Goal: Task Accomplishment & Management: Manage account settings

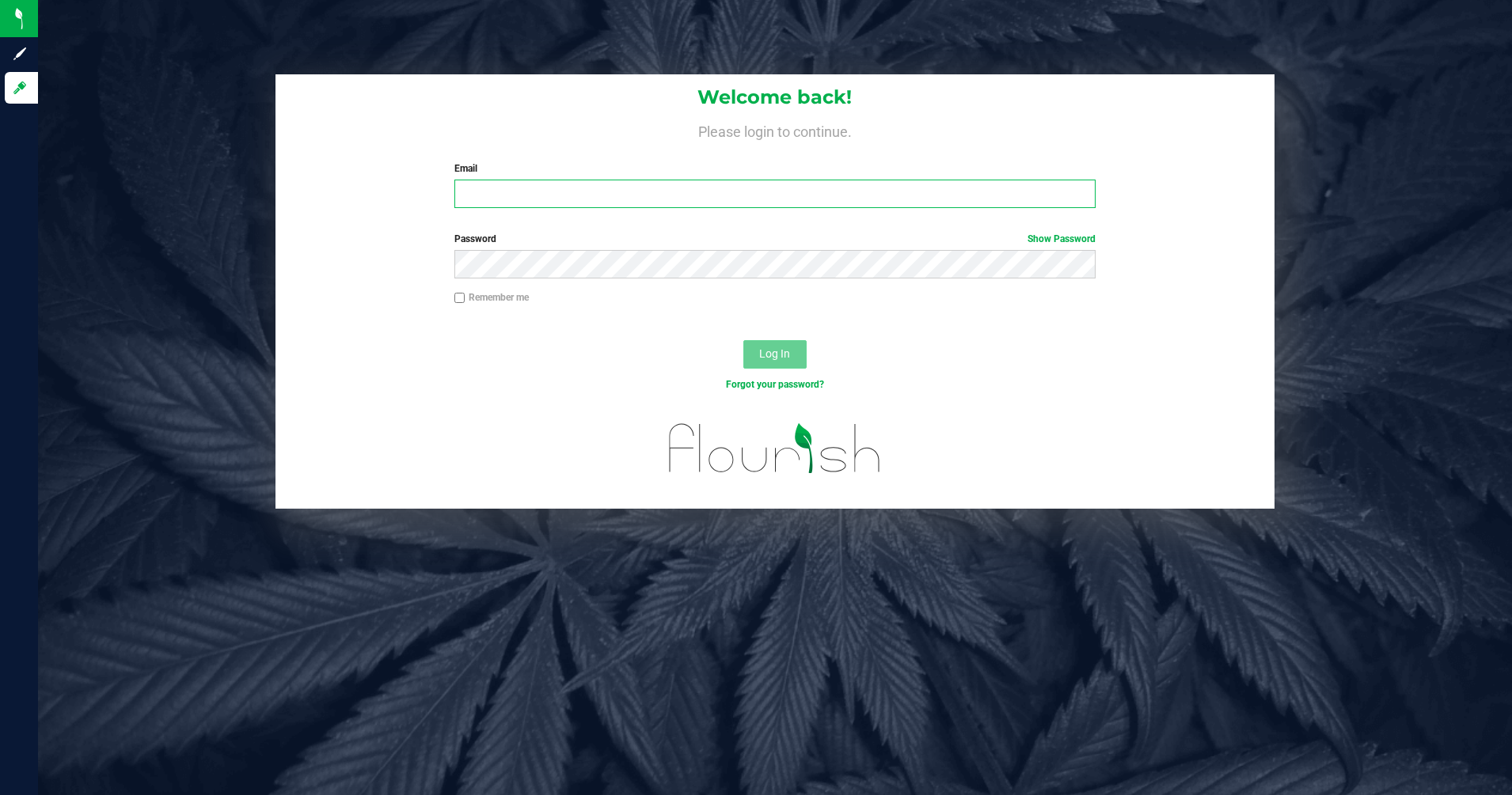
type input "[PERSON_NAME][EMAIL_ADDRESS][DOMAIN_NAME]"
click at [750, 347] on button "Log In" at bounding box center [775, 354] width 63 height 29
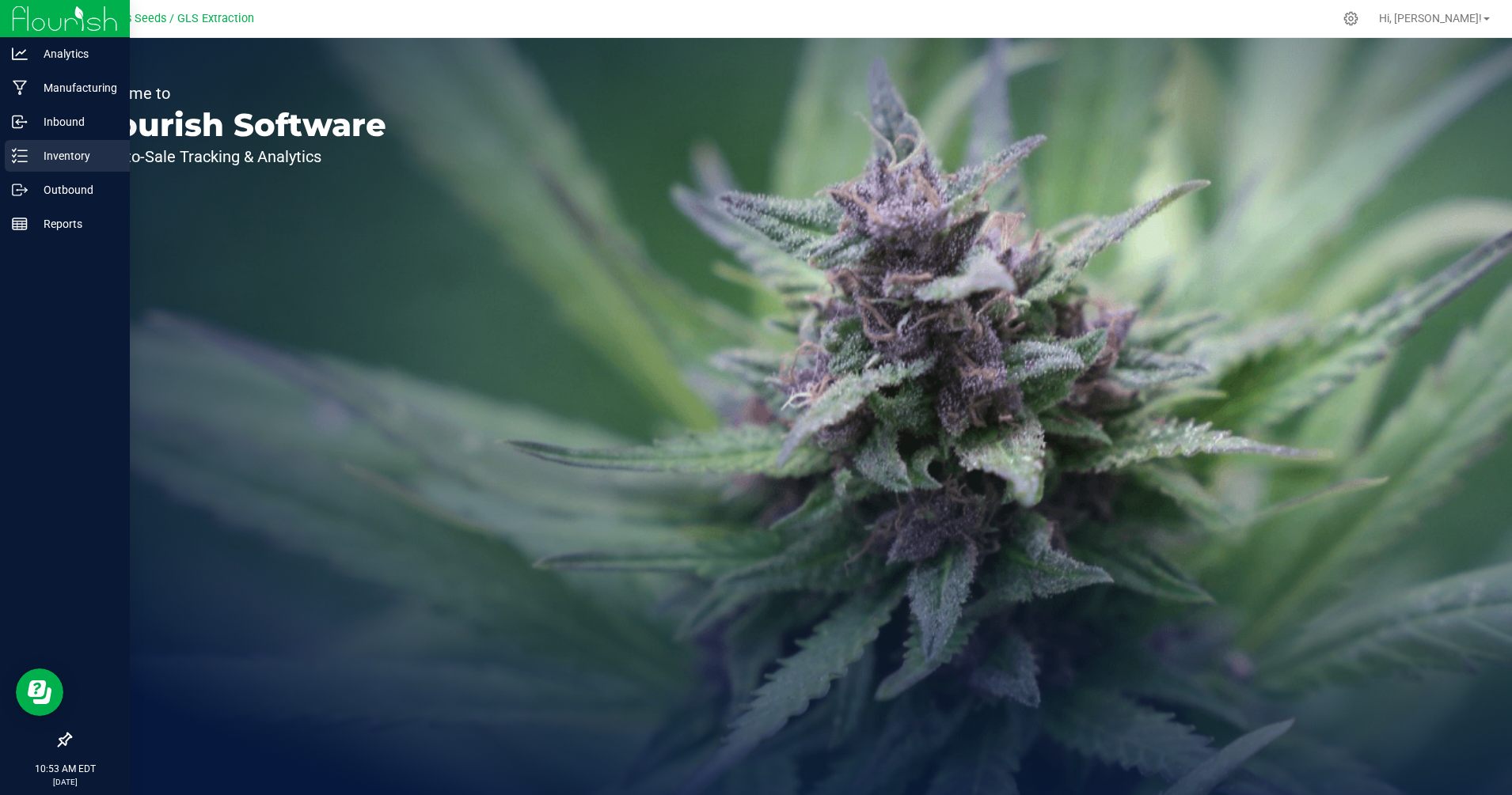
click at [50, 159] on p "Inventory" at bounding box center [75, 156] width 95 height 19
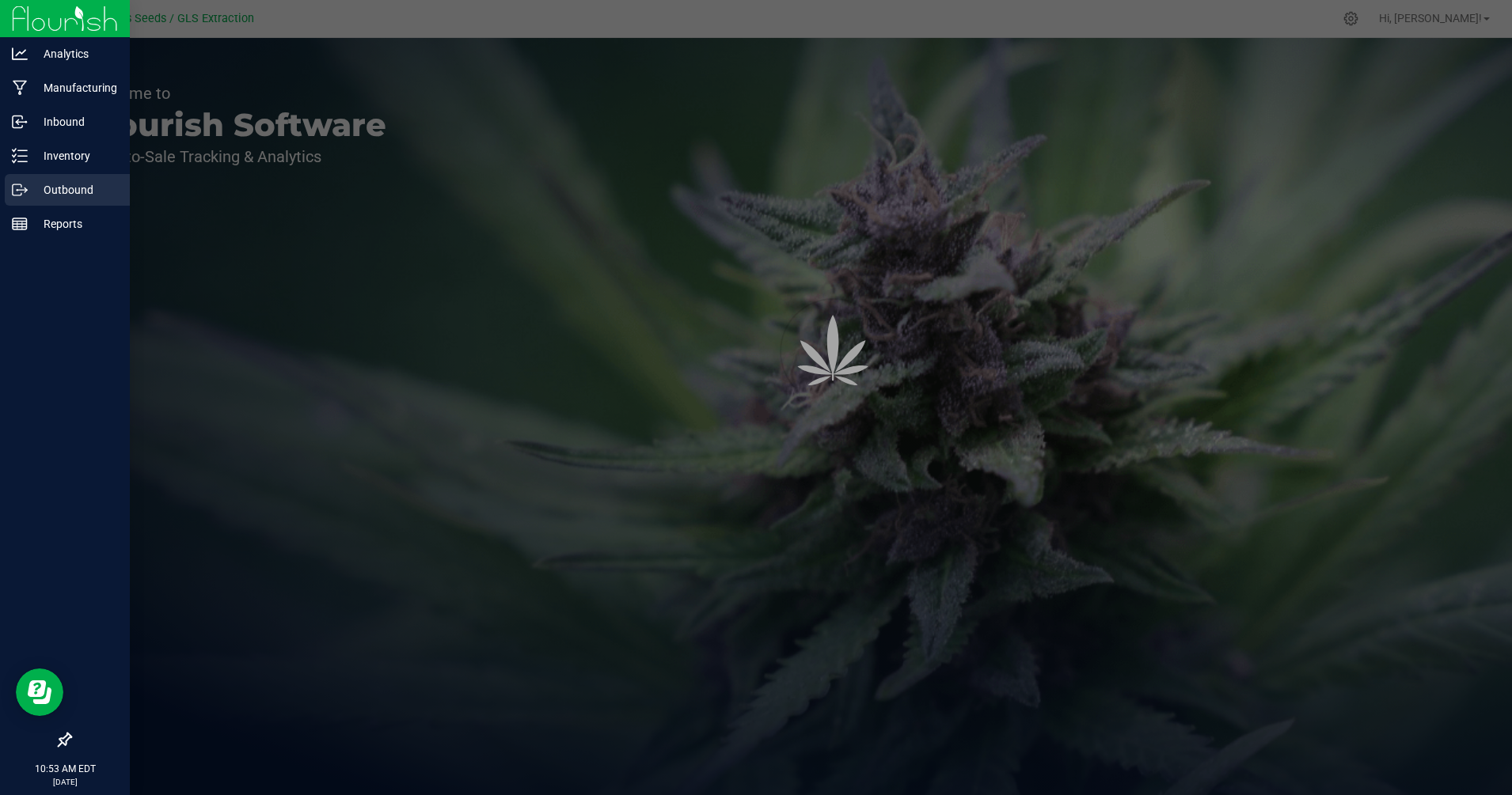
click at [70, 189] on p "Outbound" at bounding box center [75, 190] width 95 height 19
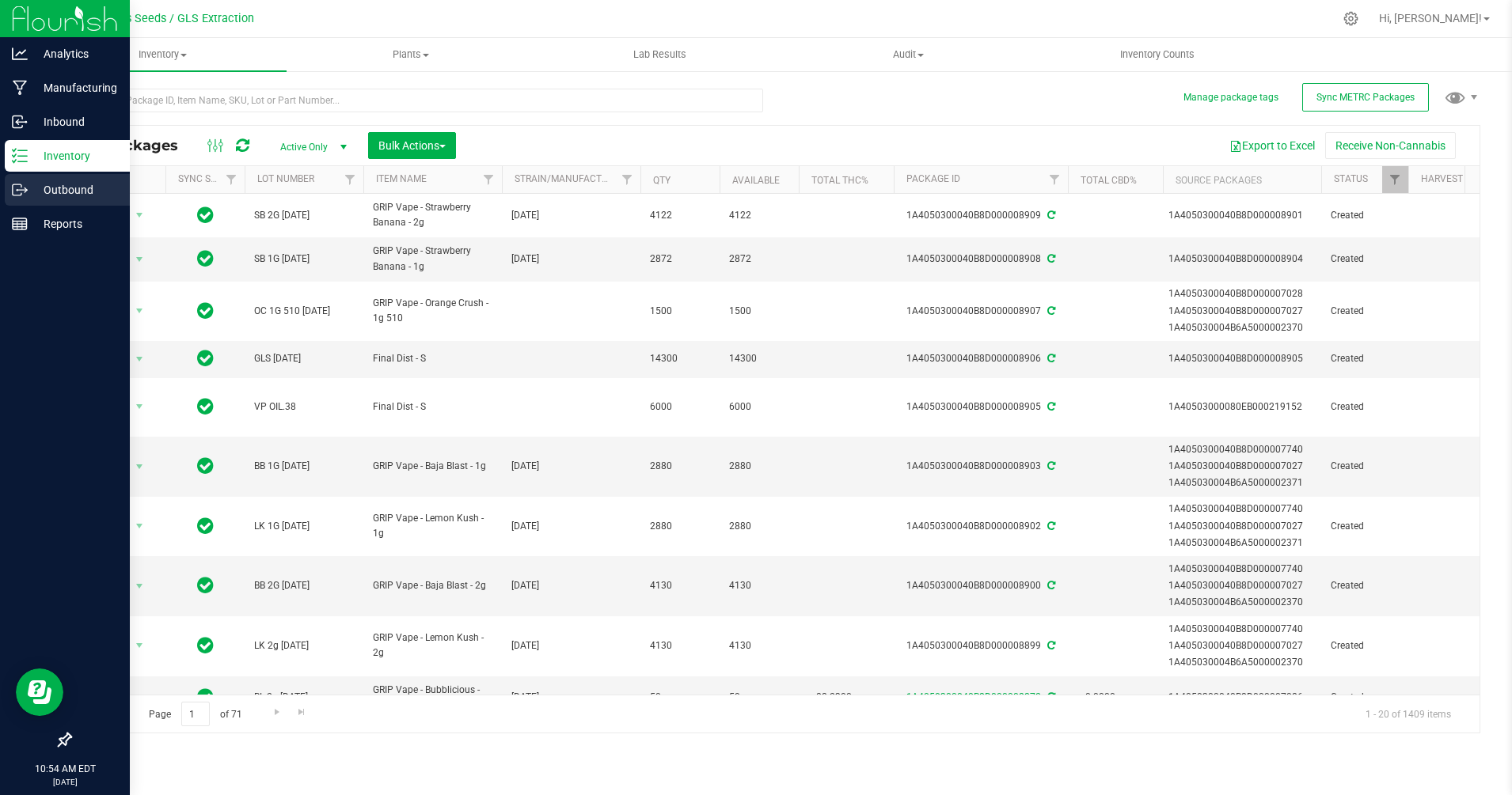
click at [48, 187] on p "Outbound" at bounding box center [75, 190] width 95 height 19
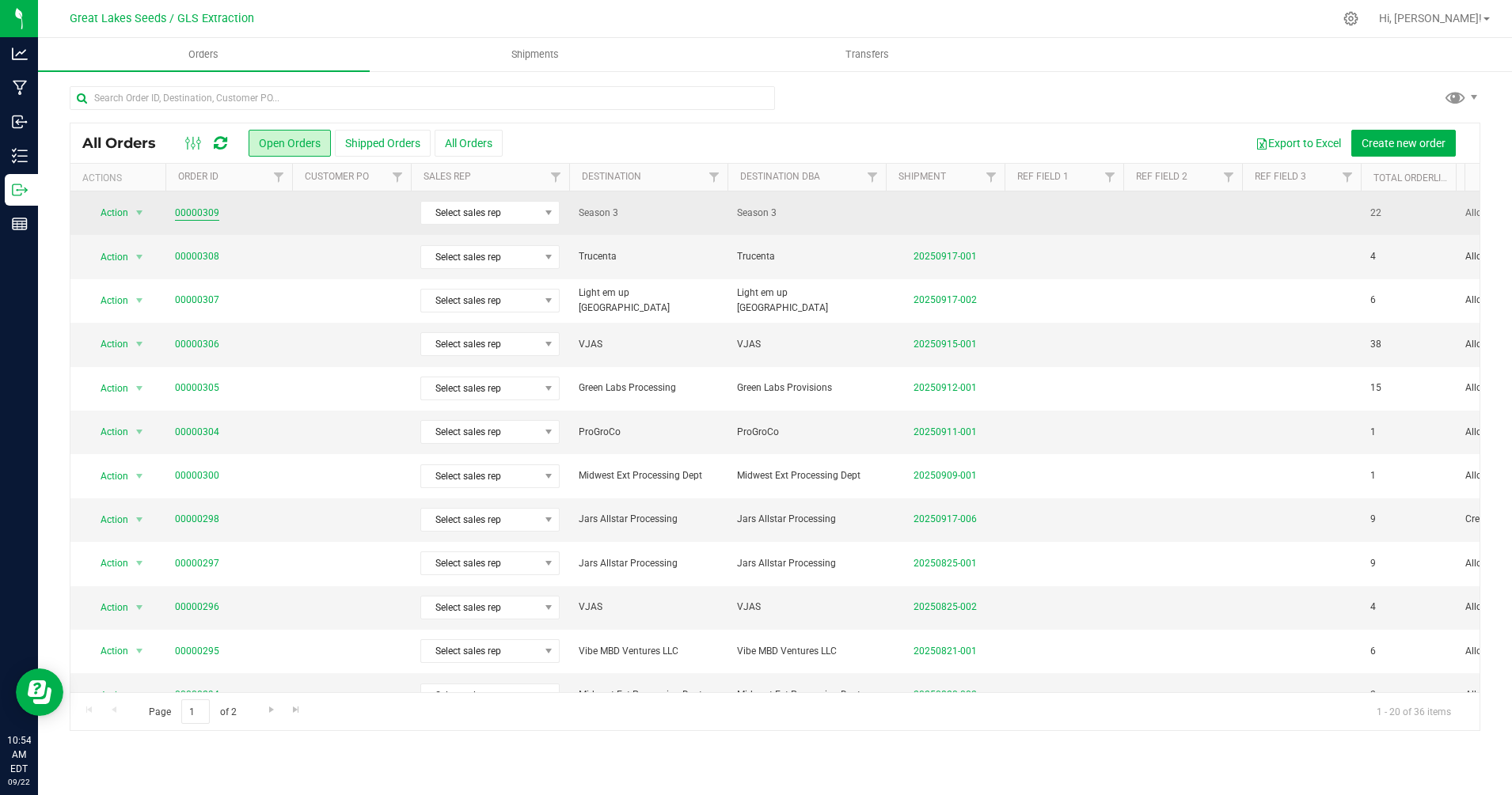
click at [209, 214] on link "00000309" at bounding box center [197, 213] width 44 height 15
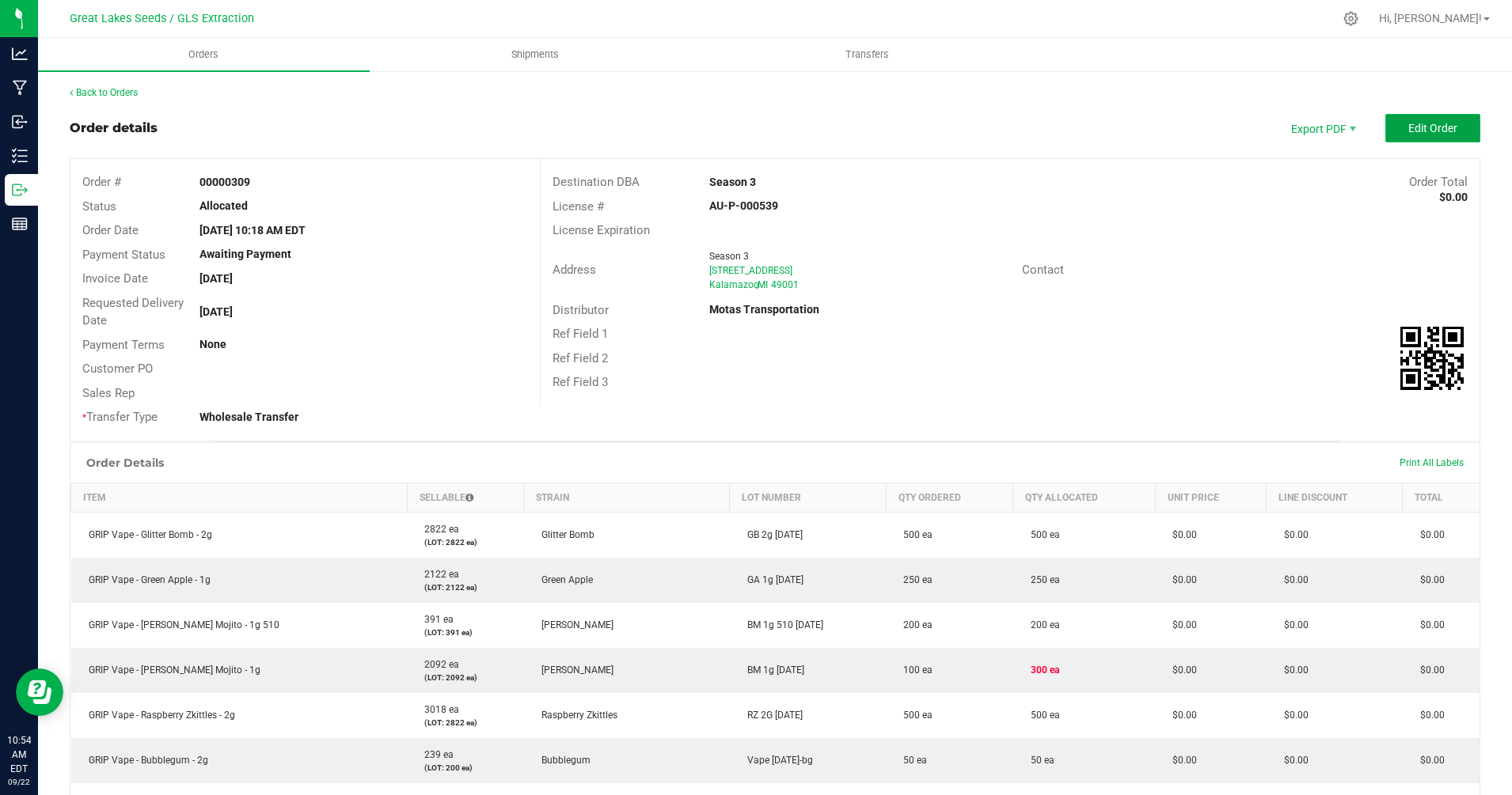
click at [1433, 131] on span "Edit Order" at bounding box center [1432, 128] width 49 height 13
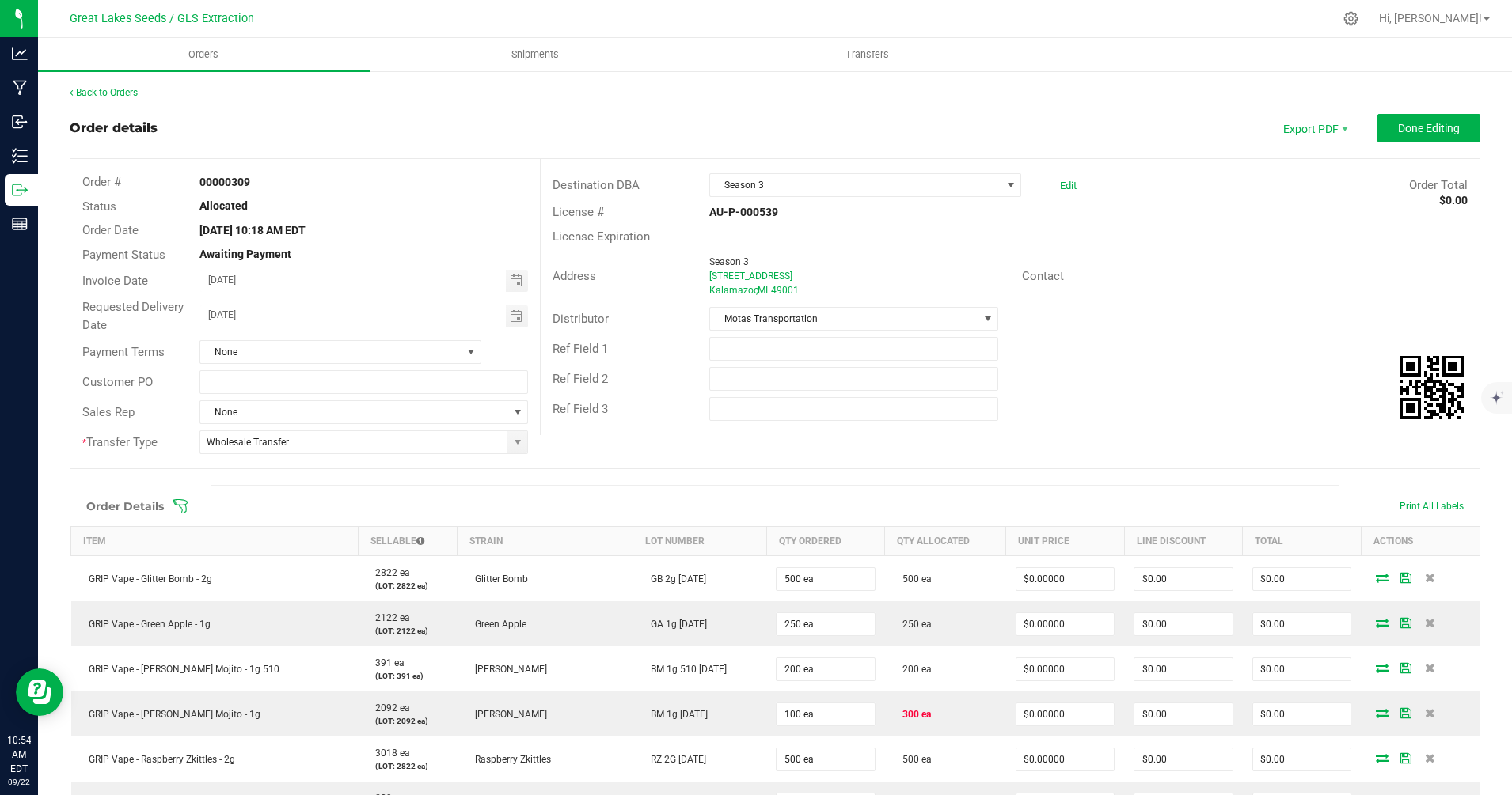
click at [184, 506] on icon at bounding box center [180, 506] width 16 height 16
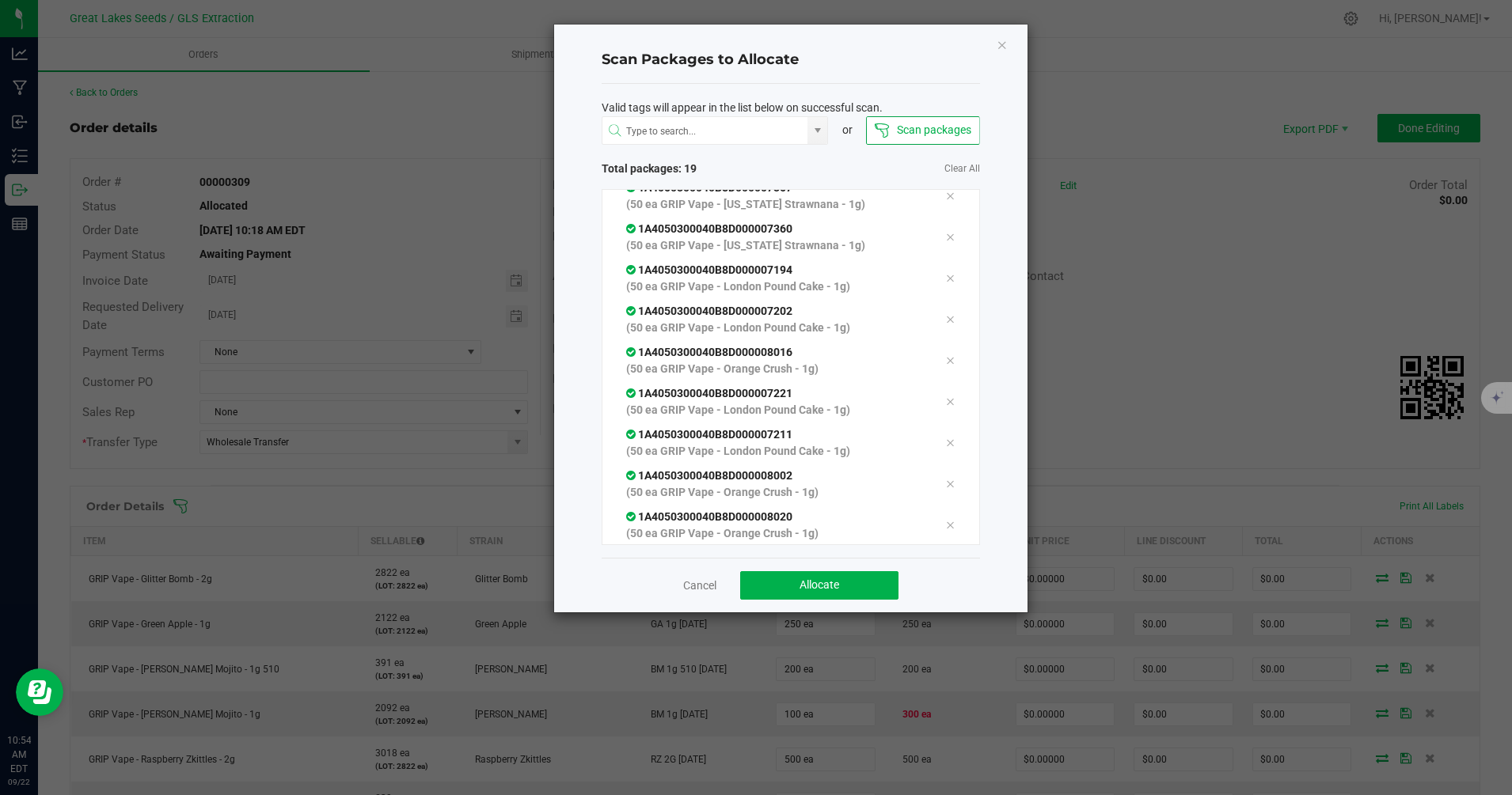
scroll to position [467, 0]
click at [826, 580] on span "Allocate" at bounding box center [819, 585] width 40 height 13
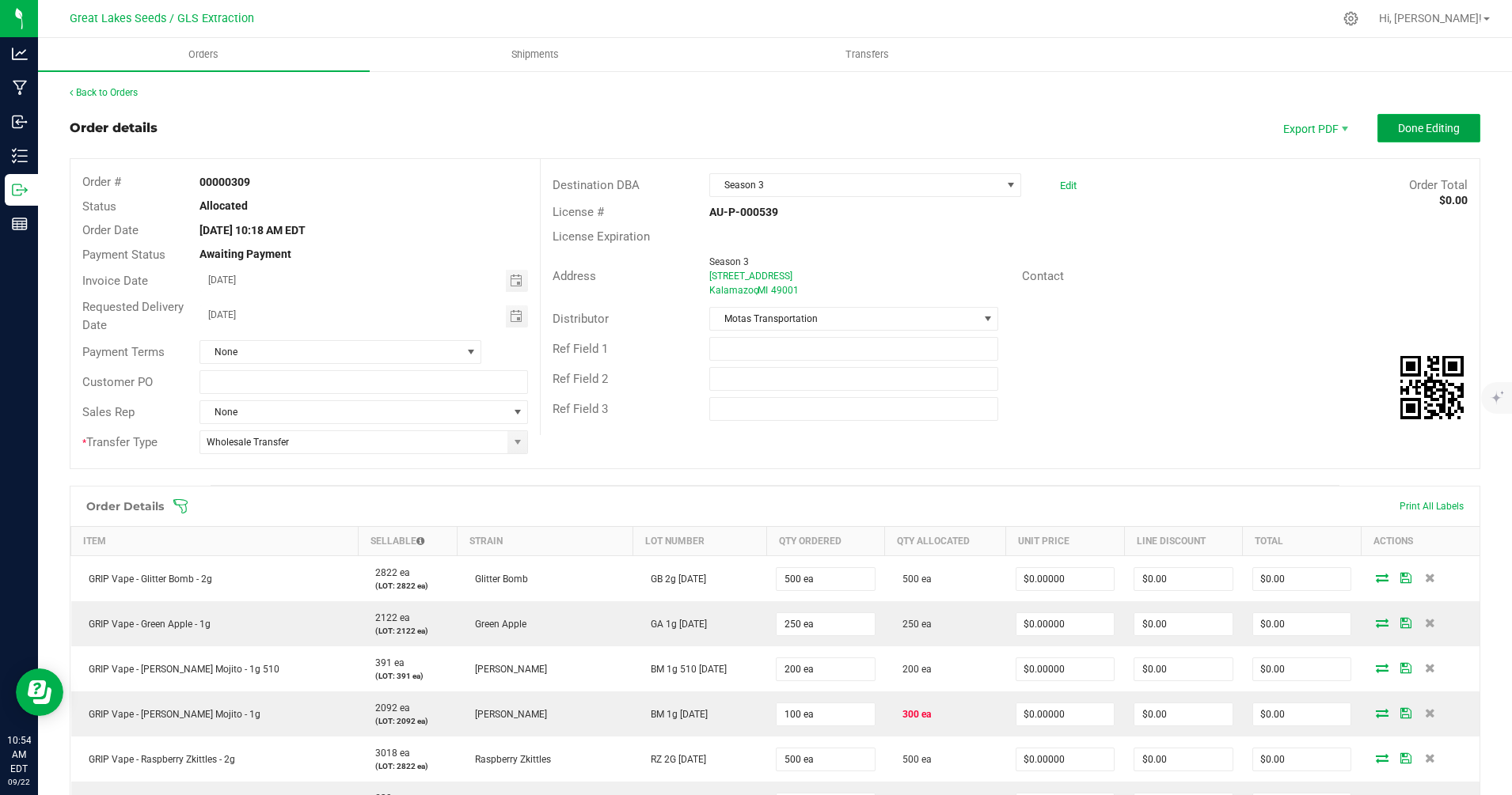
click at [1412, 121] on span "Done Editing" at bounding box center [1429, 128] width 62 height 13
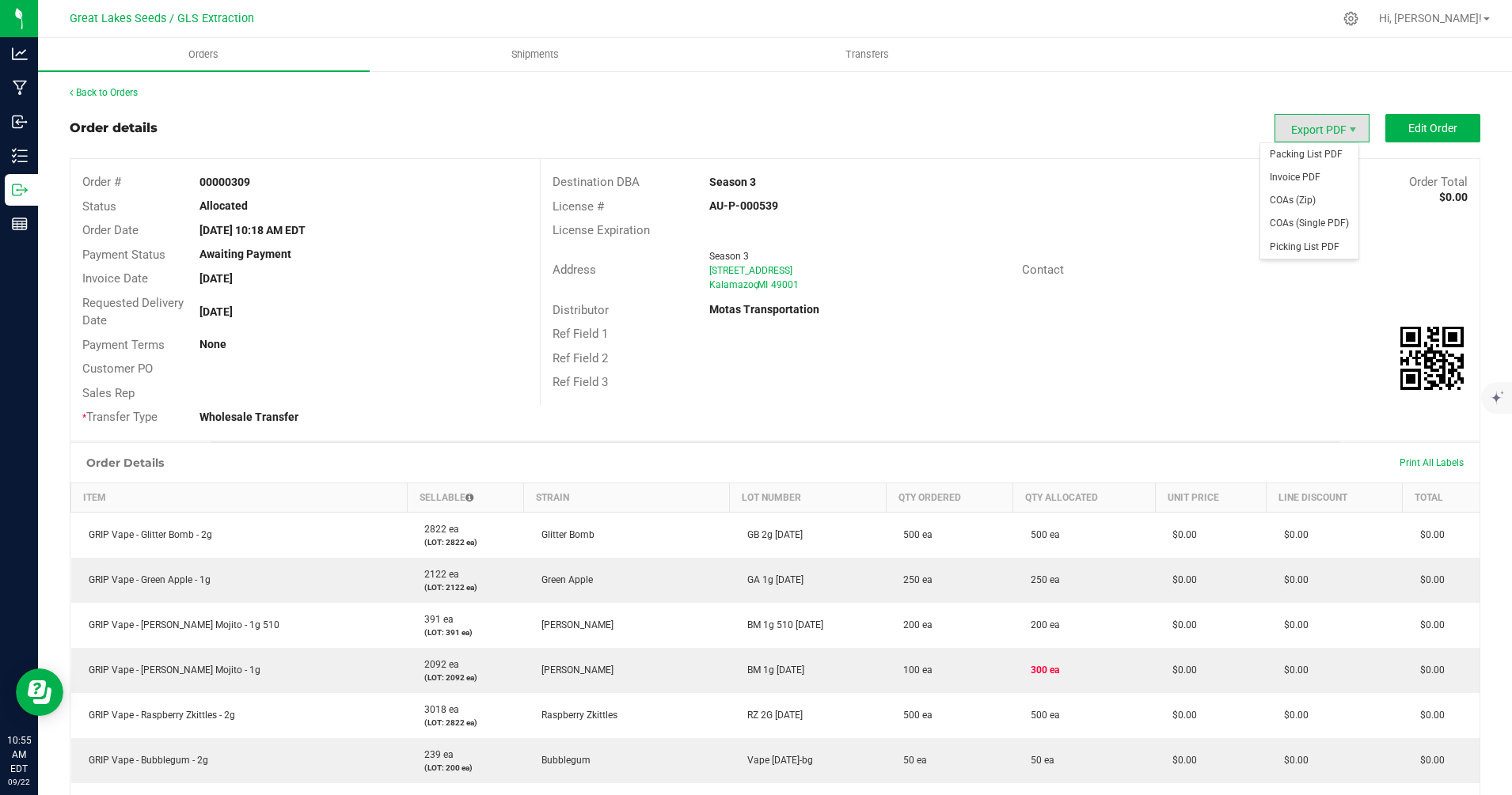
click at [1319, 137] on span "Export PDF" at bounding box center [1322, 128] width 95 height 29
click at [1306, 238] on span "Picking List PDF" at bounding box center [1309, 246] width 98 height 23
click at [1429, 129] on span "Edit Order" at bounding box center [1432, 128] width 49 height 13
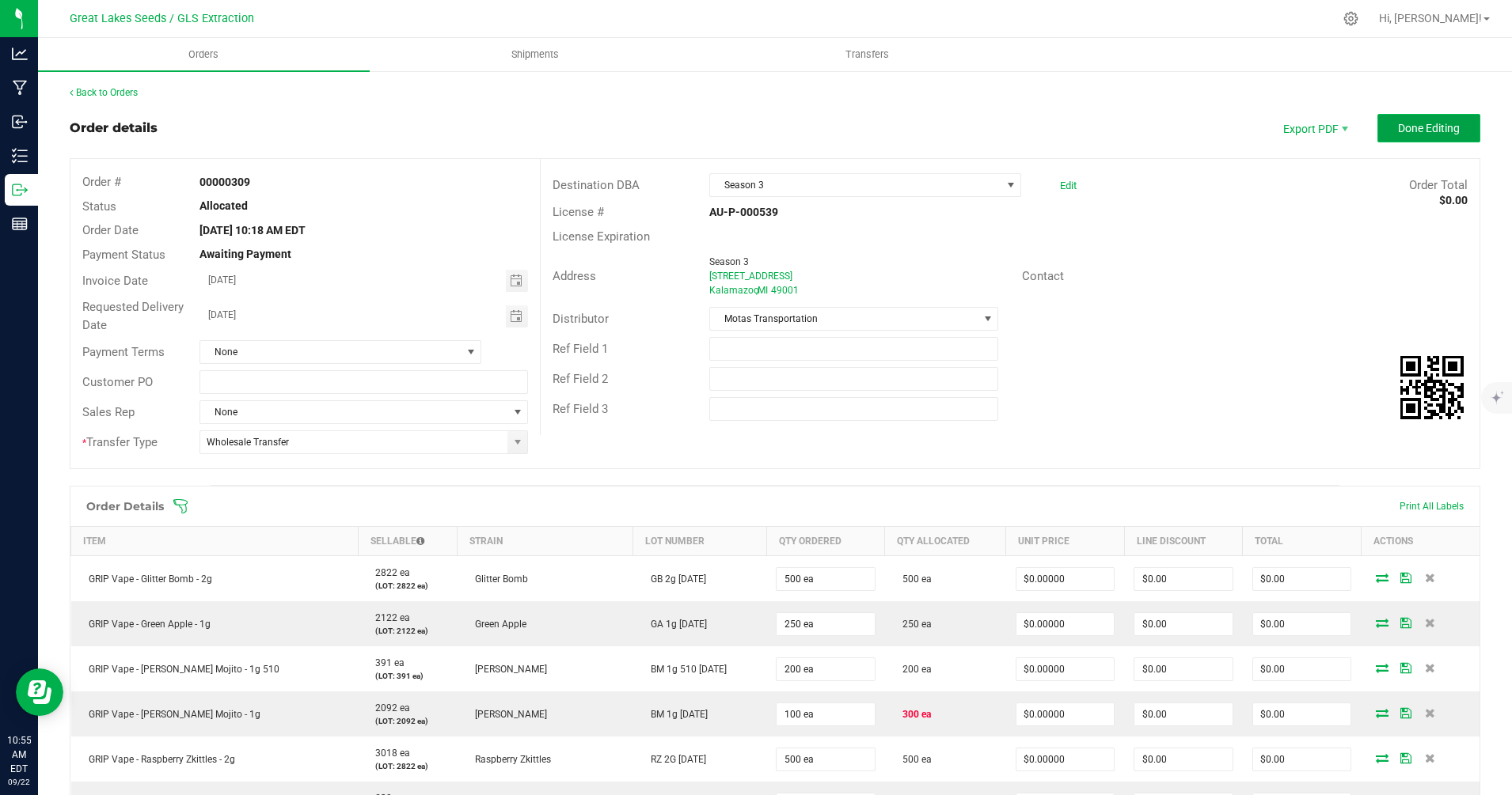
click at [1417, 121] on span "Done Editing" at bounding box center [1429, 128] width 62 height 13
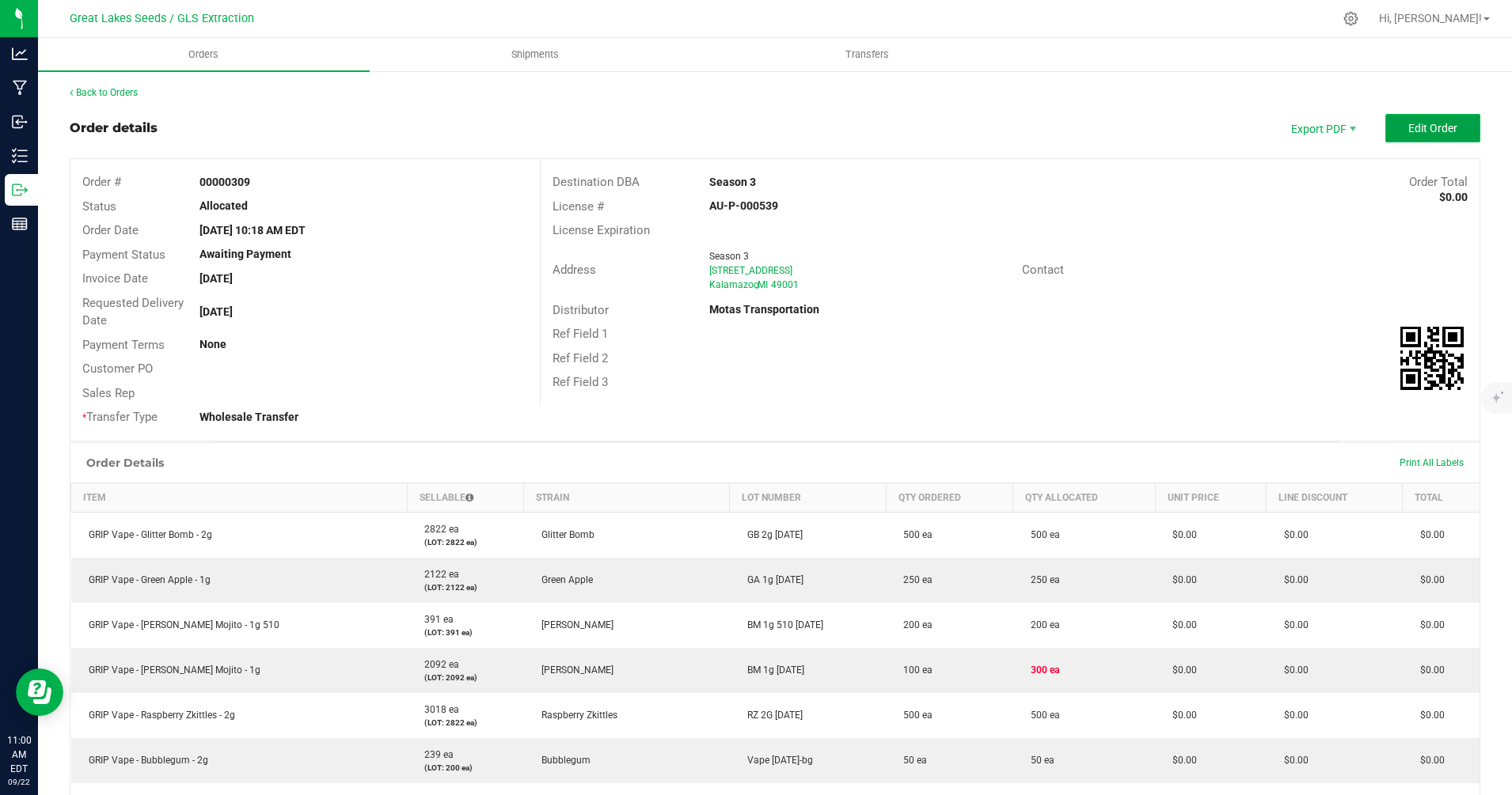
click at [1432, 128] on span "Edit Order" at bounding box center [1432, 128] width 49 height 13
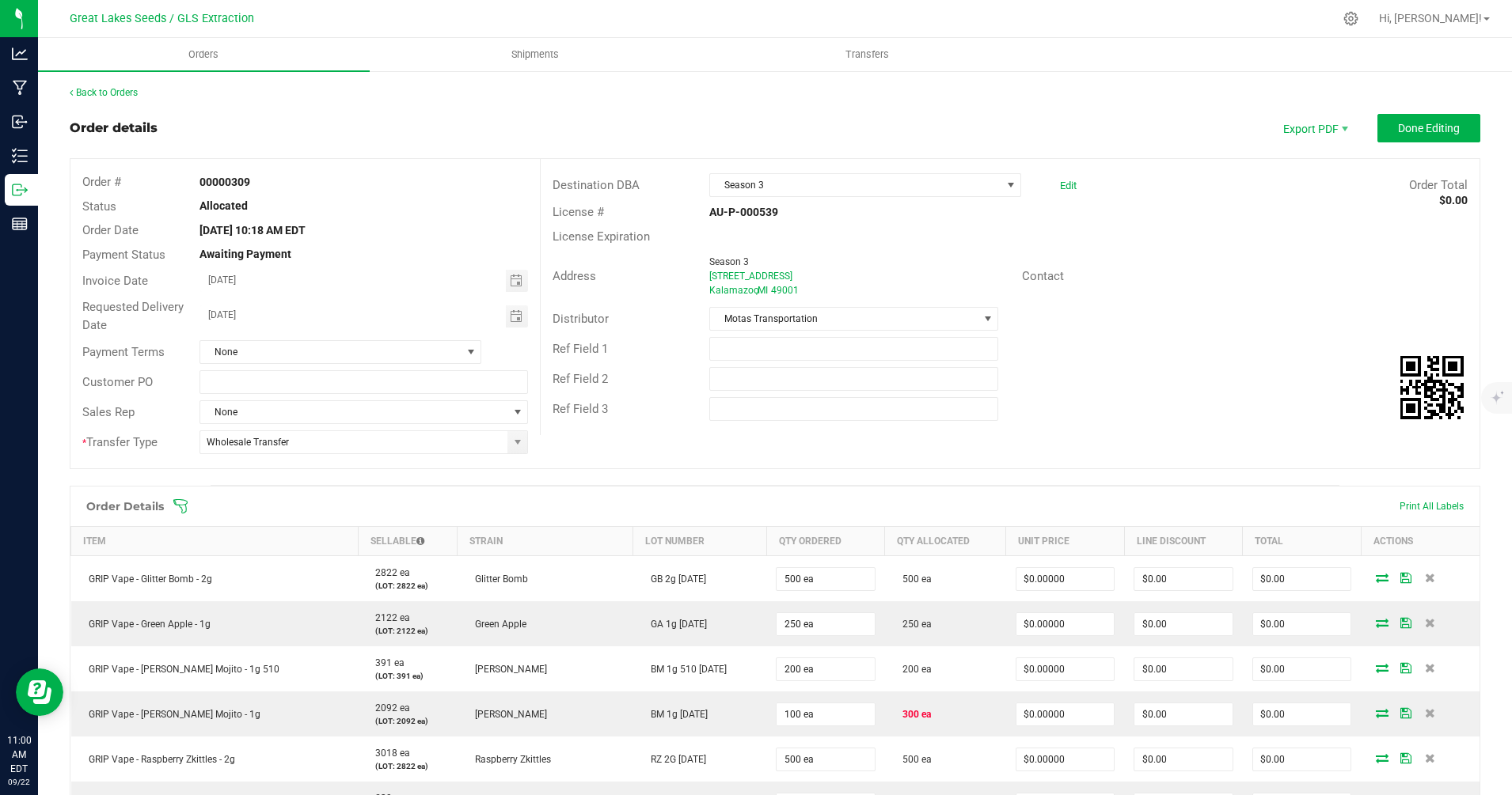
click at [182, 510] on icon at bounding box center [180, 506] width 14 height 14
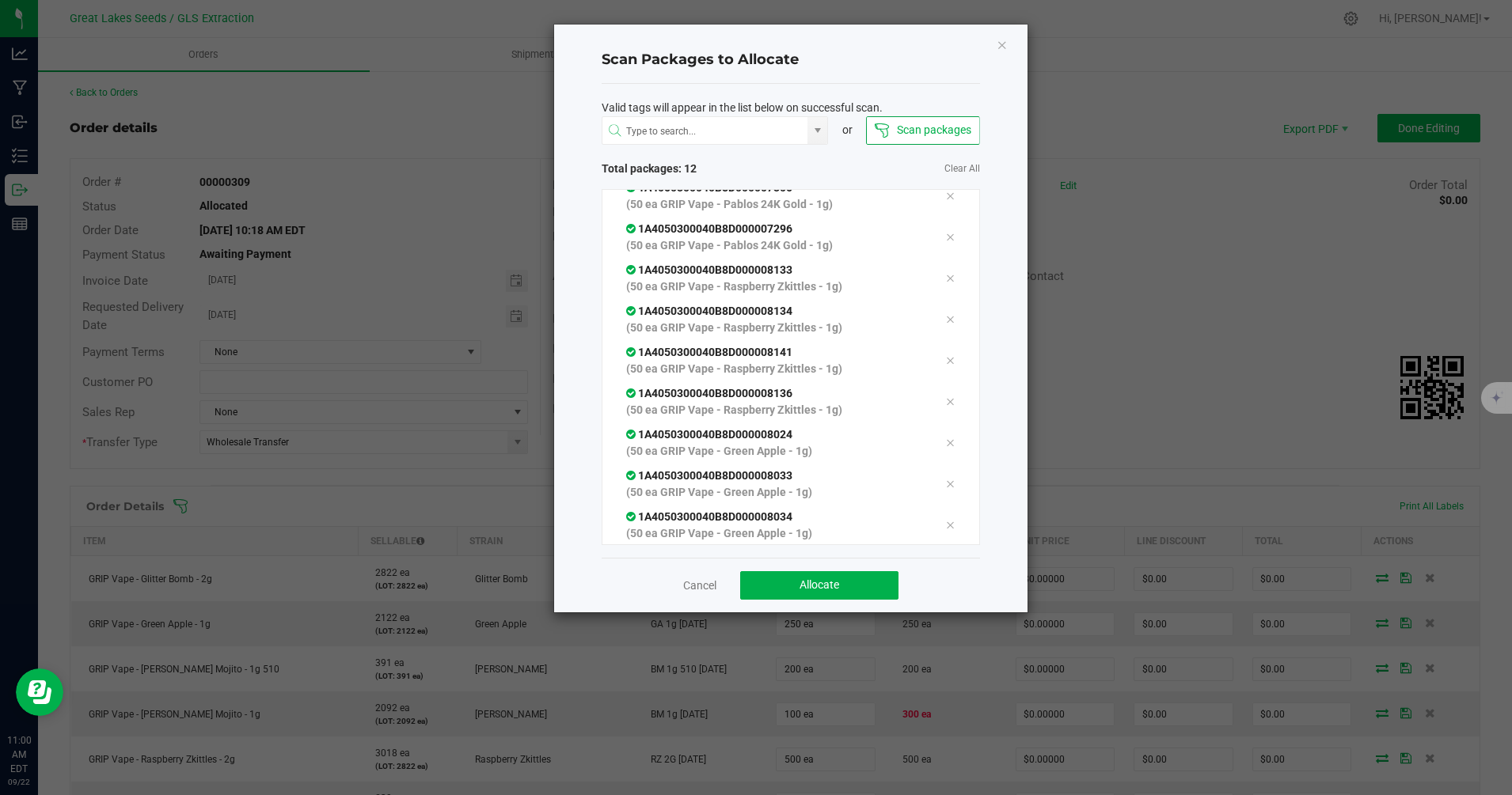
scroll to position [138, 0]
click at [781, 585] on button "Allocate" at bounding box center [819, 586] width 159 height 29
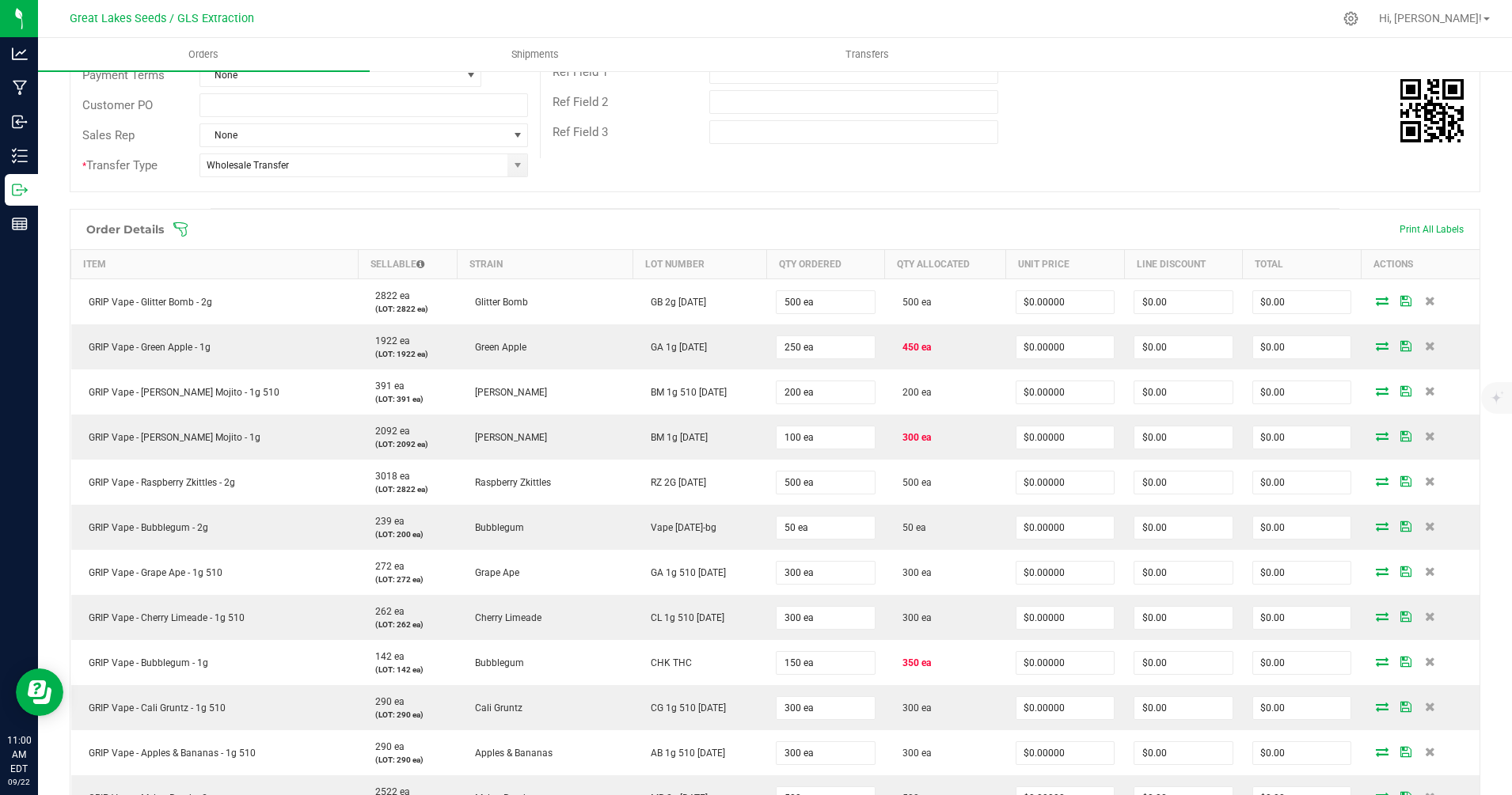
scroll to position [272, 0]
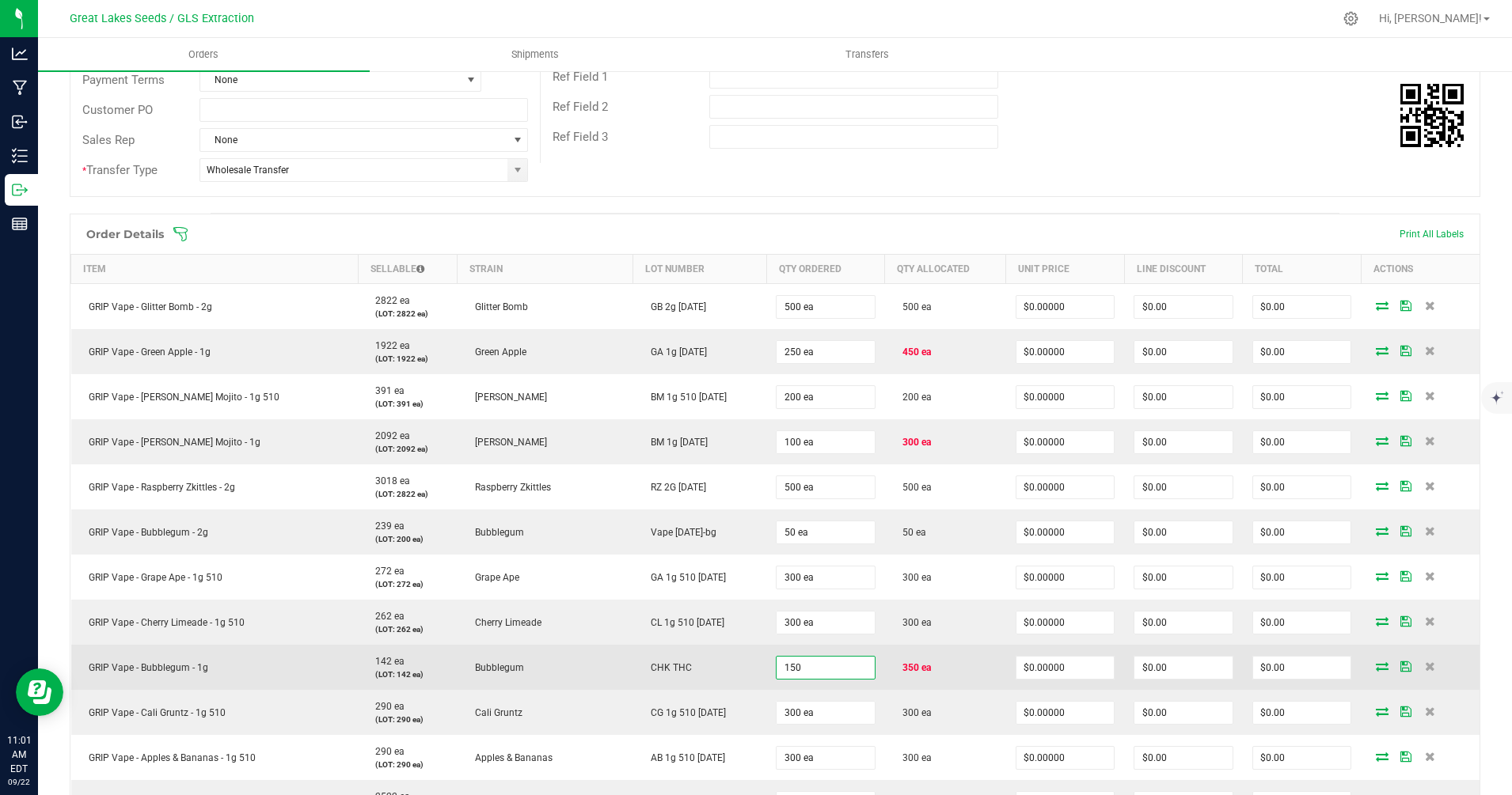
click at [781, 671] on input "150" at bounding box center [826, 668] width 98 height 22
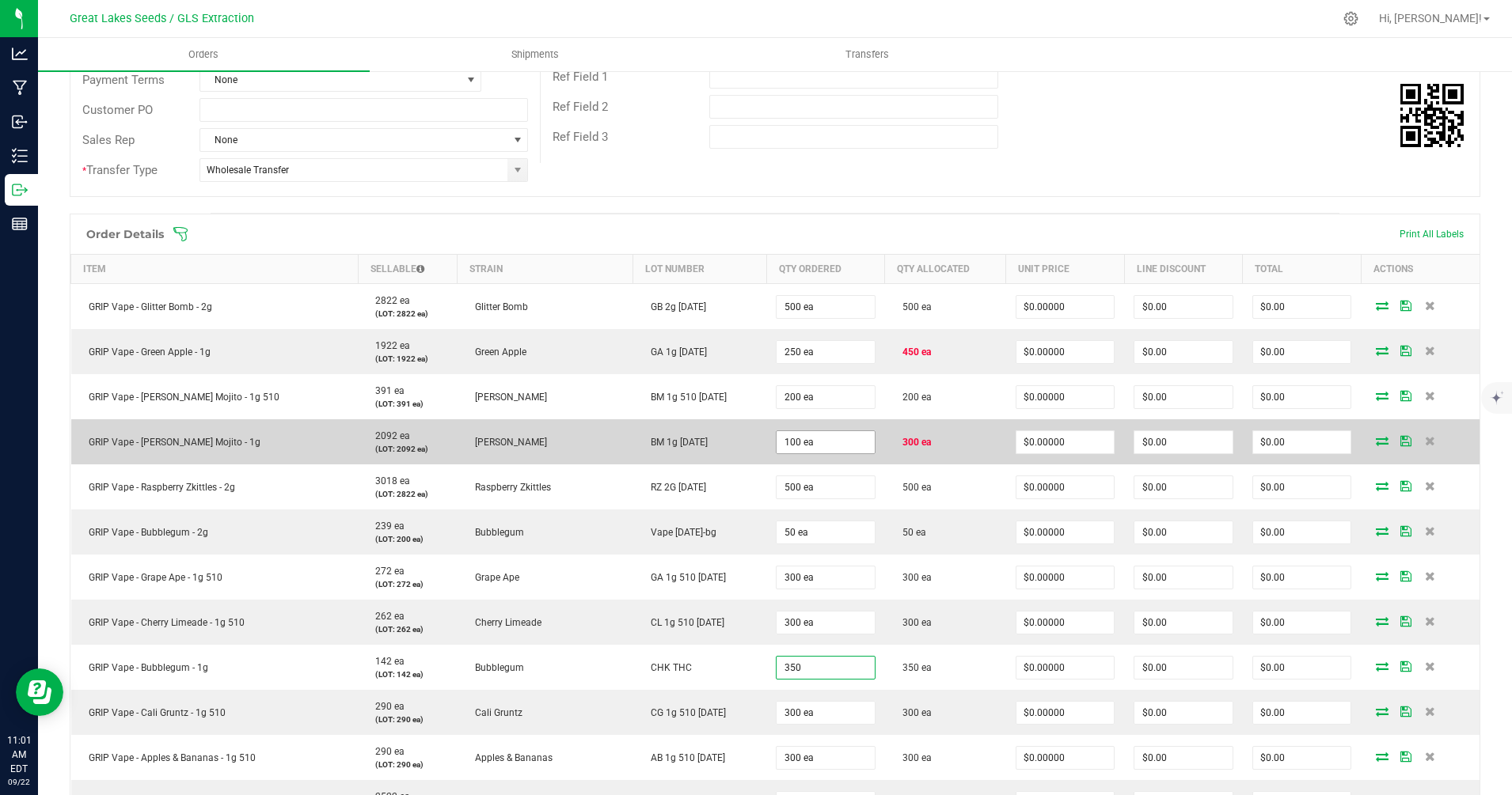
type input "350"
type input "100"
type input "350 ea"
click at [794, 448] on input "100" at bounding box center [826, 442] width 98 height 22
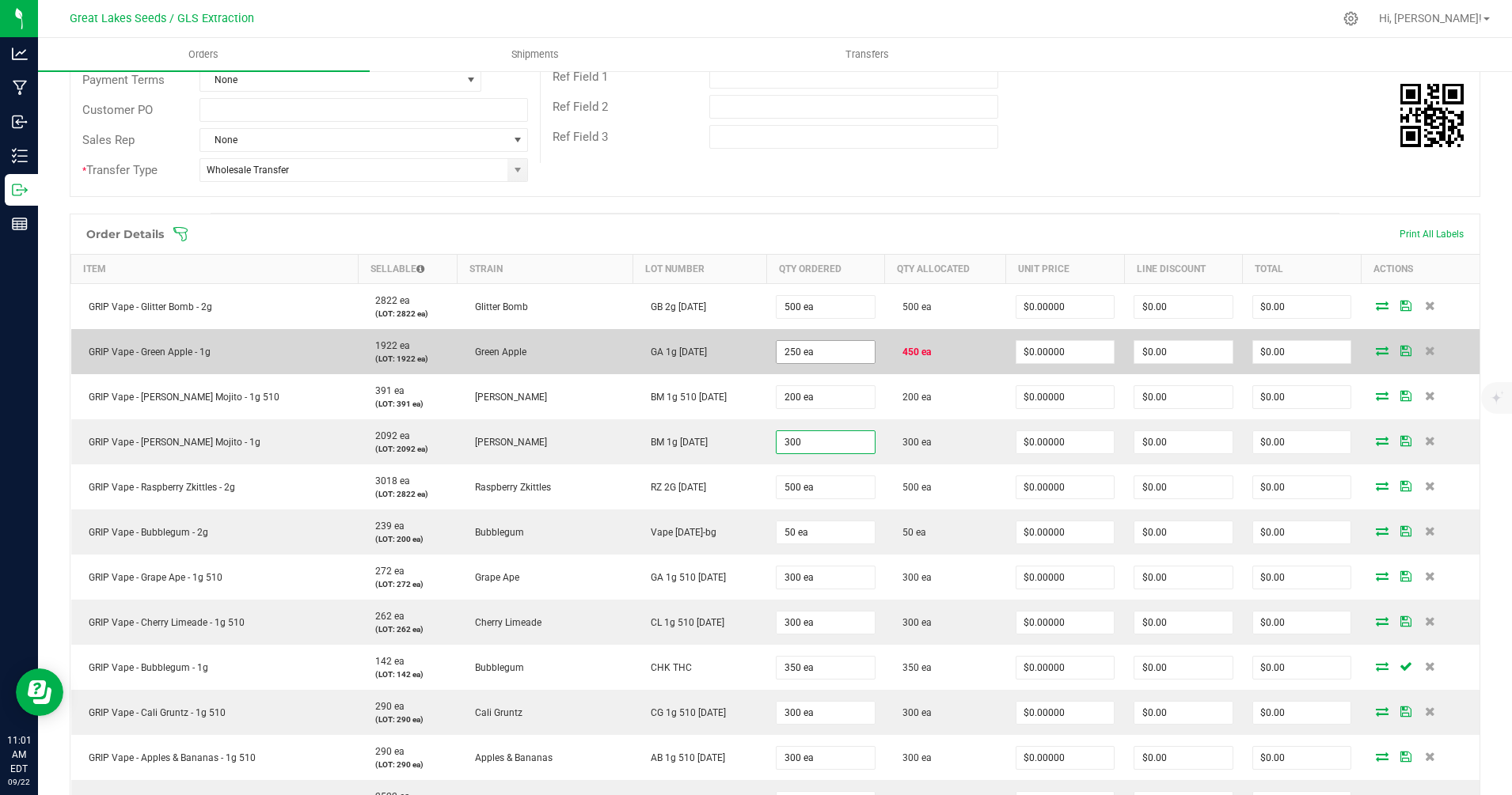
type input "300"
type input "250"
type input "300 ea"
click at [787, 360] on input "250" at bounding box center [826, 352] width 98 height 22
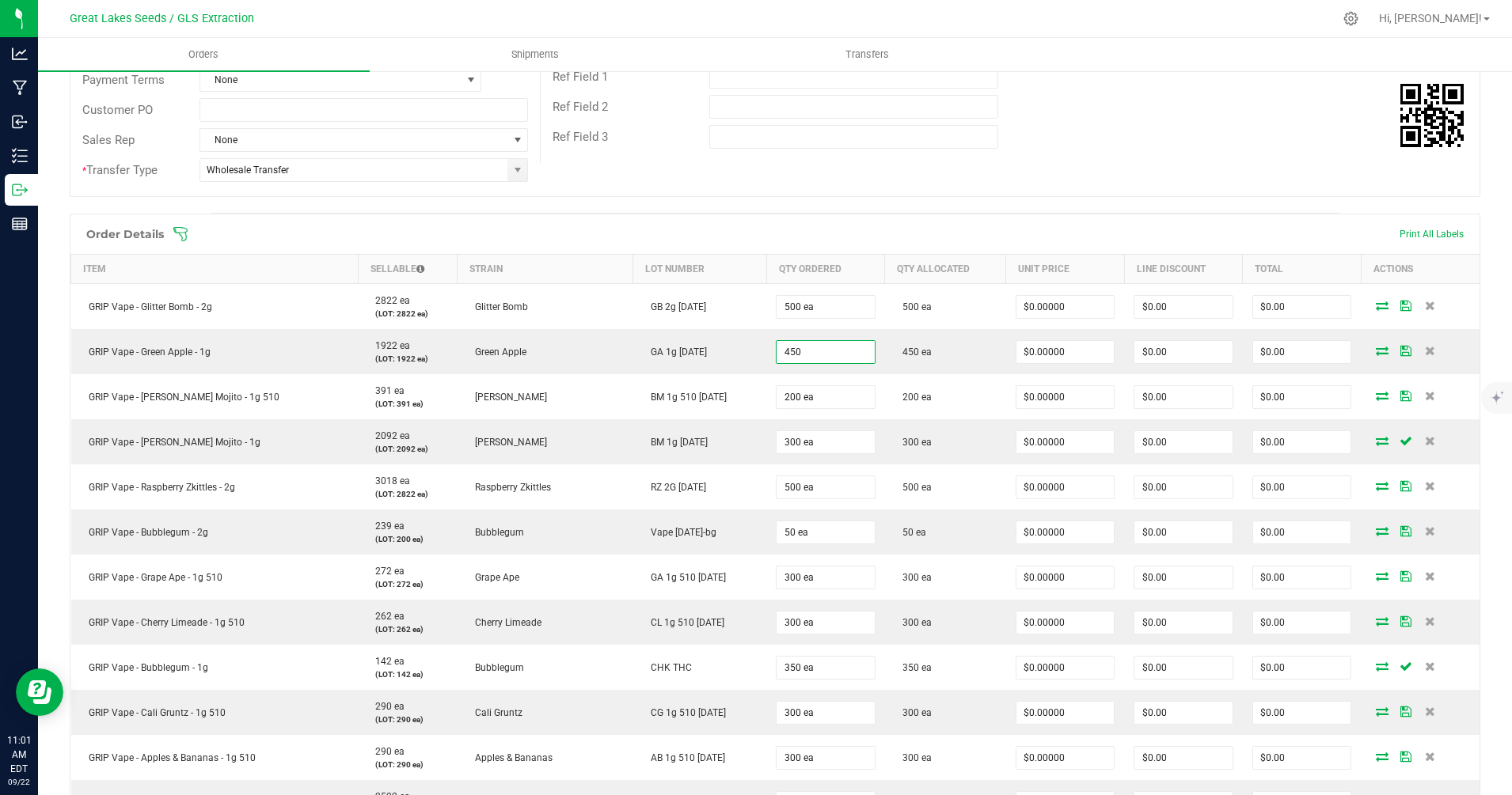
type input "450 ea"
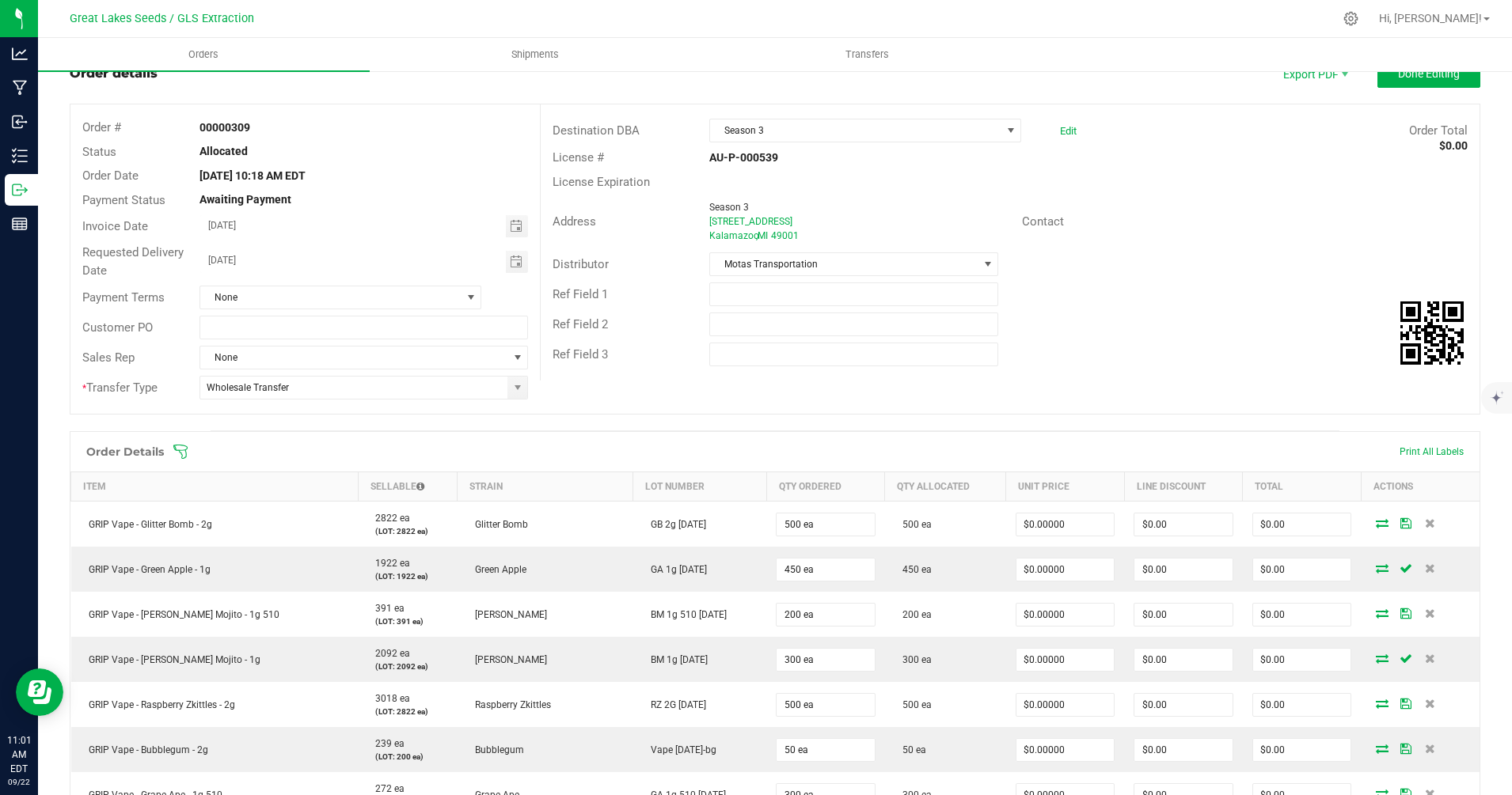
scroll to position [0, 0]
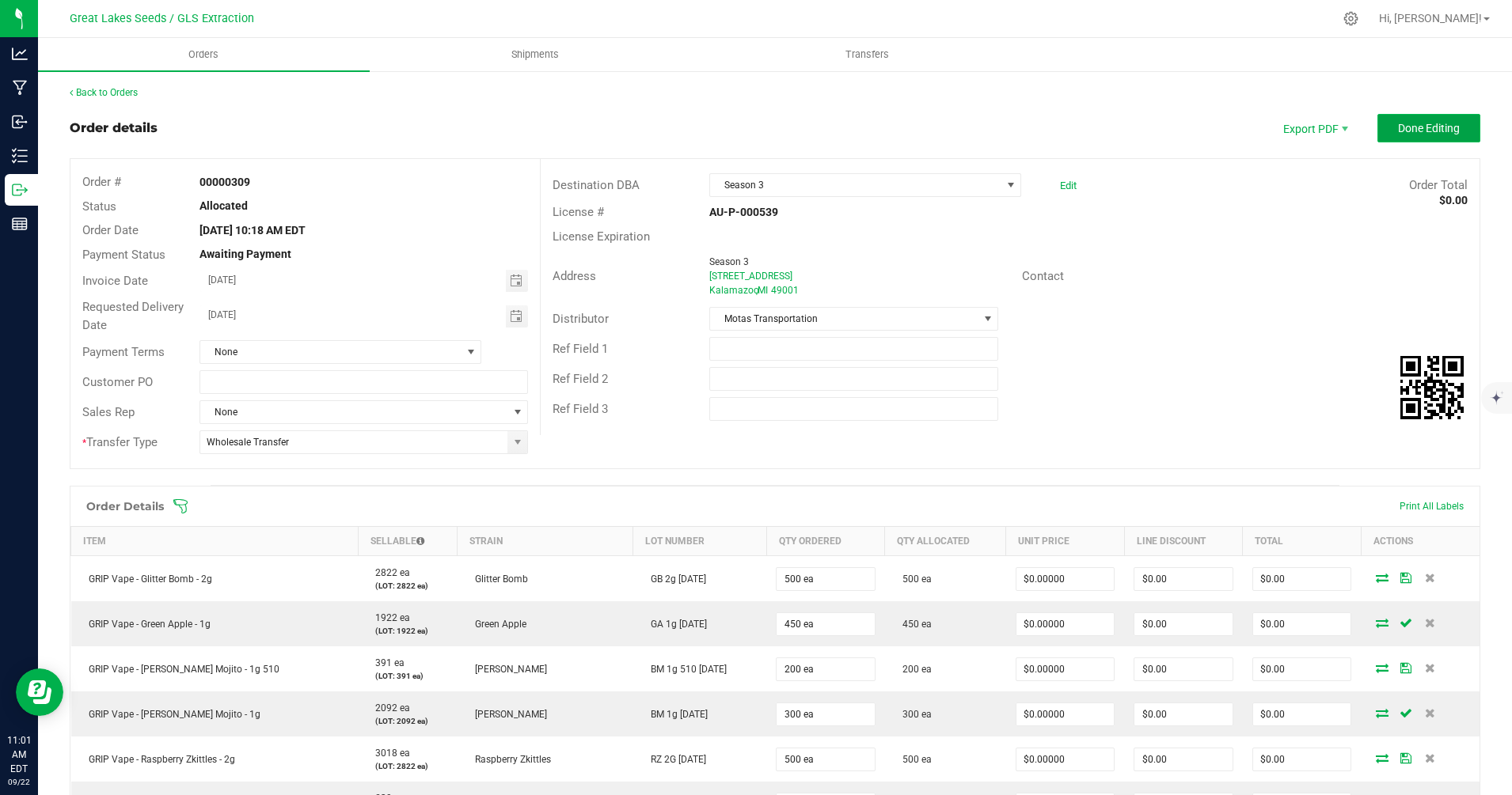
click at [1398, 121] on span "Done Editing" at bounding box center [1429, 128] width 62 height 13
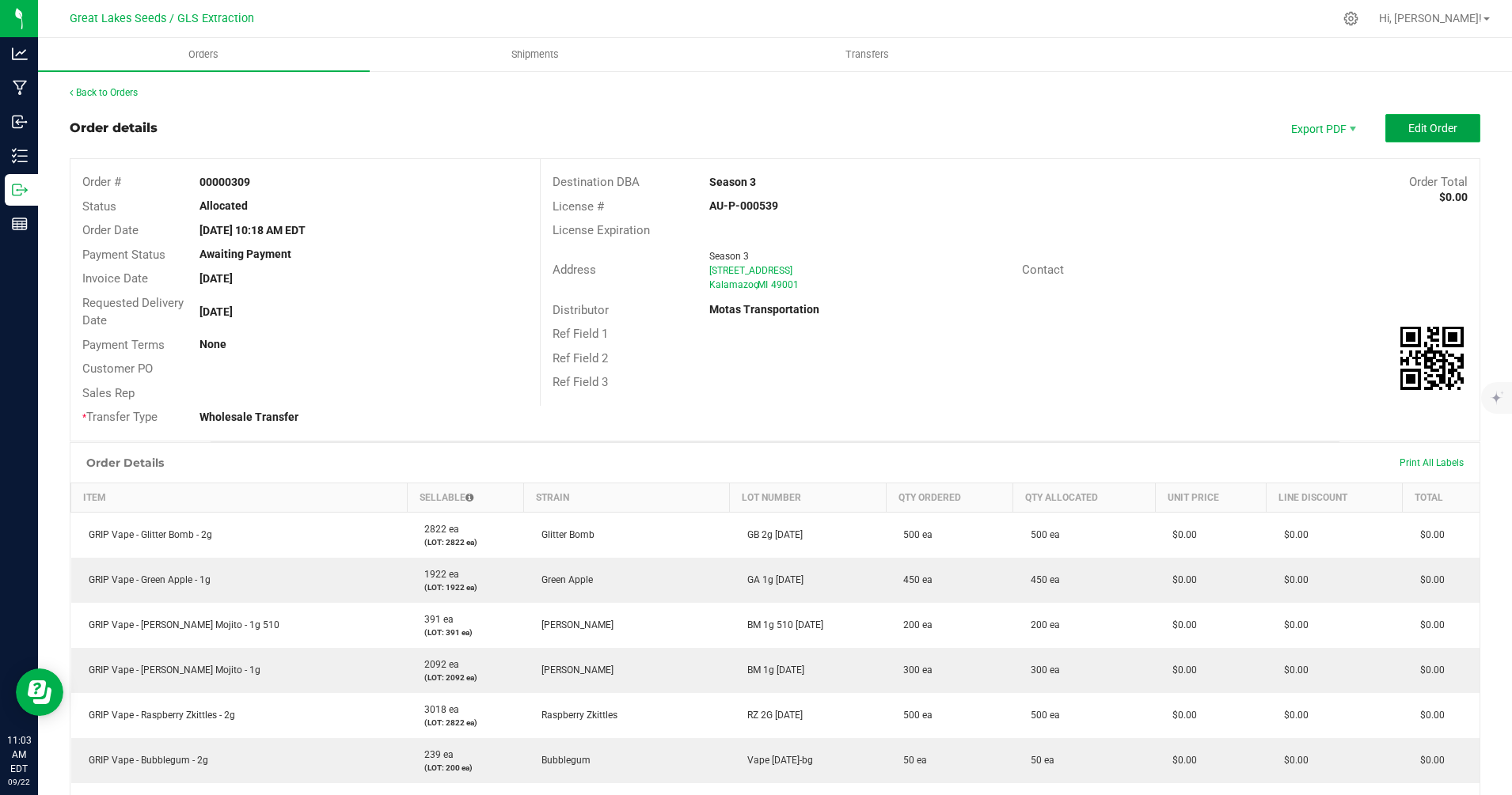
click at [1423, 128] on span "Edit Order" at bounding box center [1432, 128] width 49 height 13
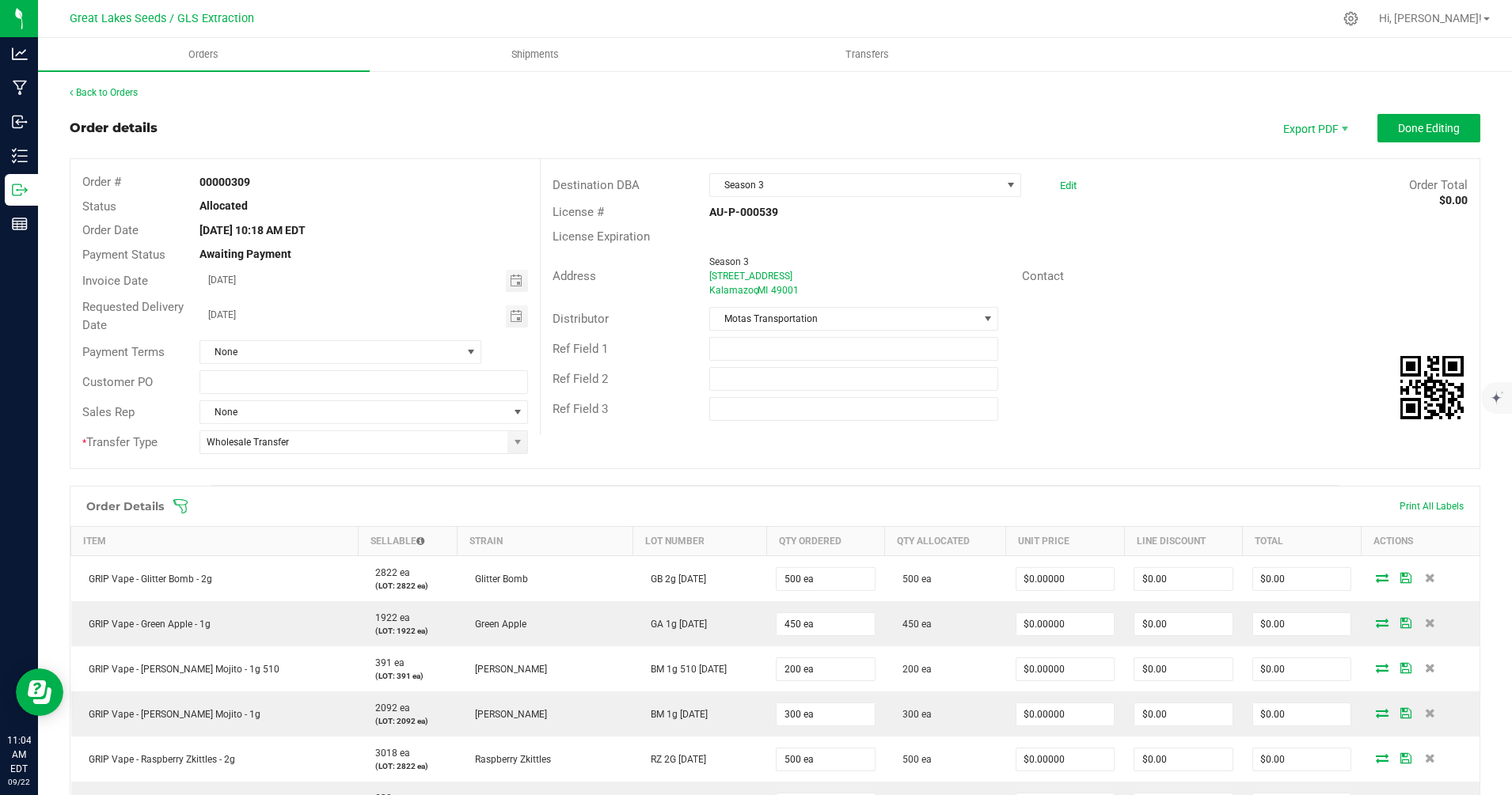
click at [180, 509] on icon at bounding box center [180, 506] width 16 height 16
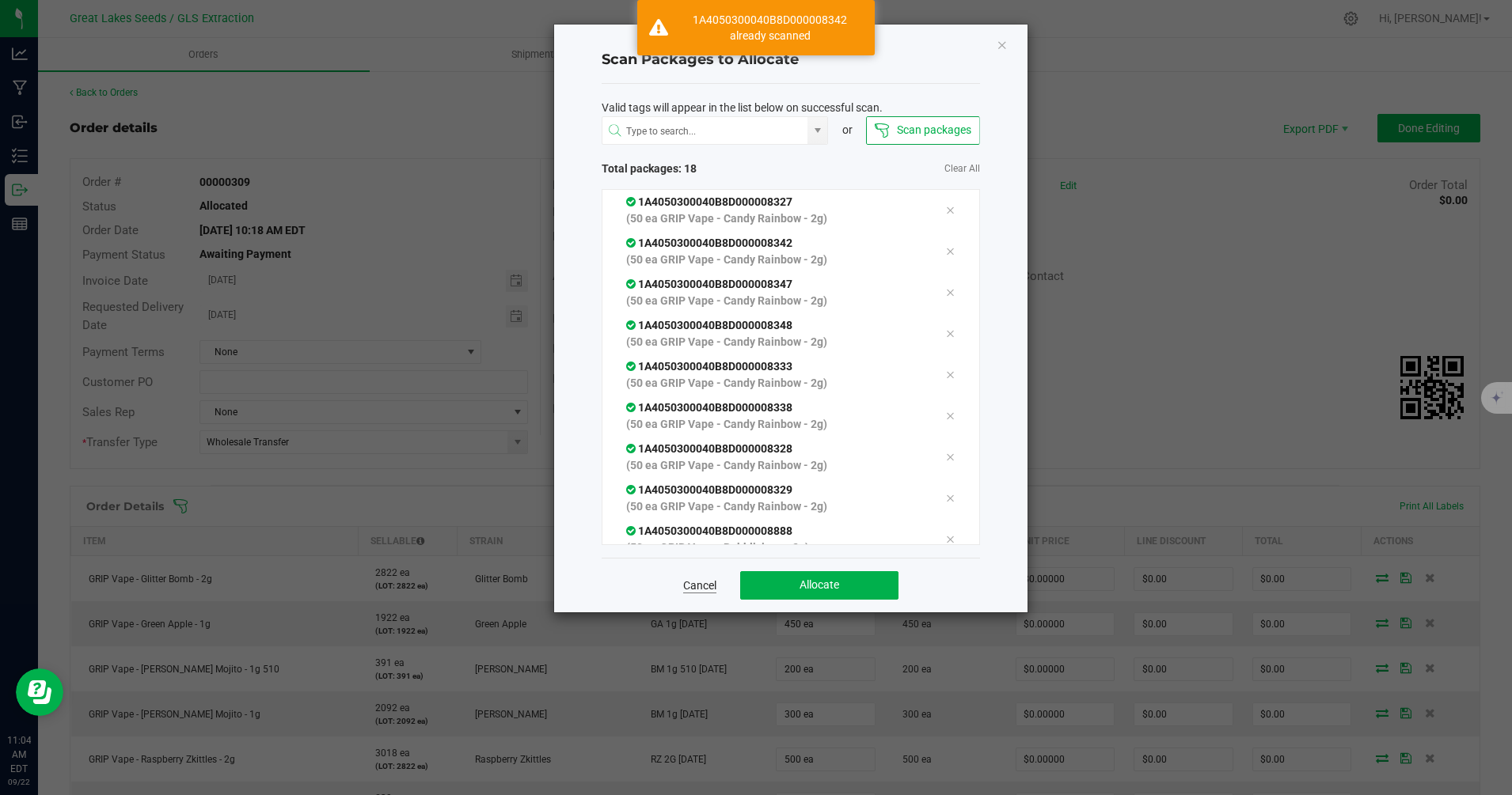
click at [702, 588] on link "Cancel" at bounding box center [700, 585] width 33 height 16
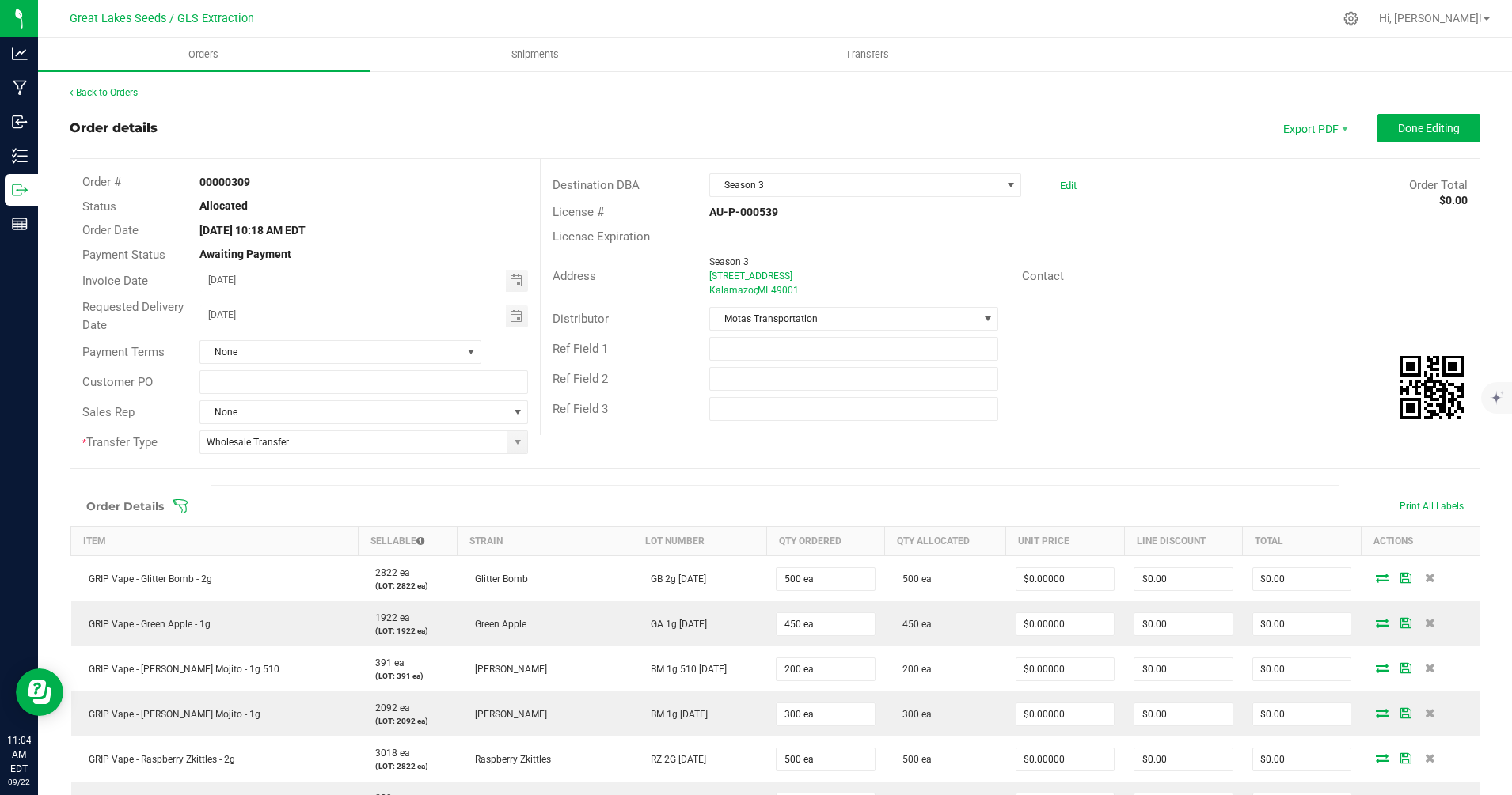
click at [180, 510] on icon at bounding box center [180, 506] width 16 height 16
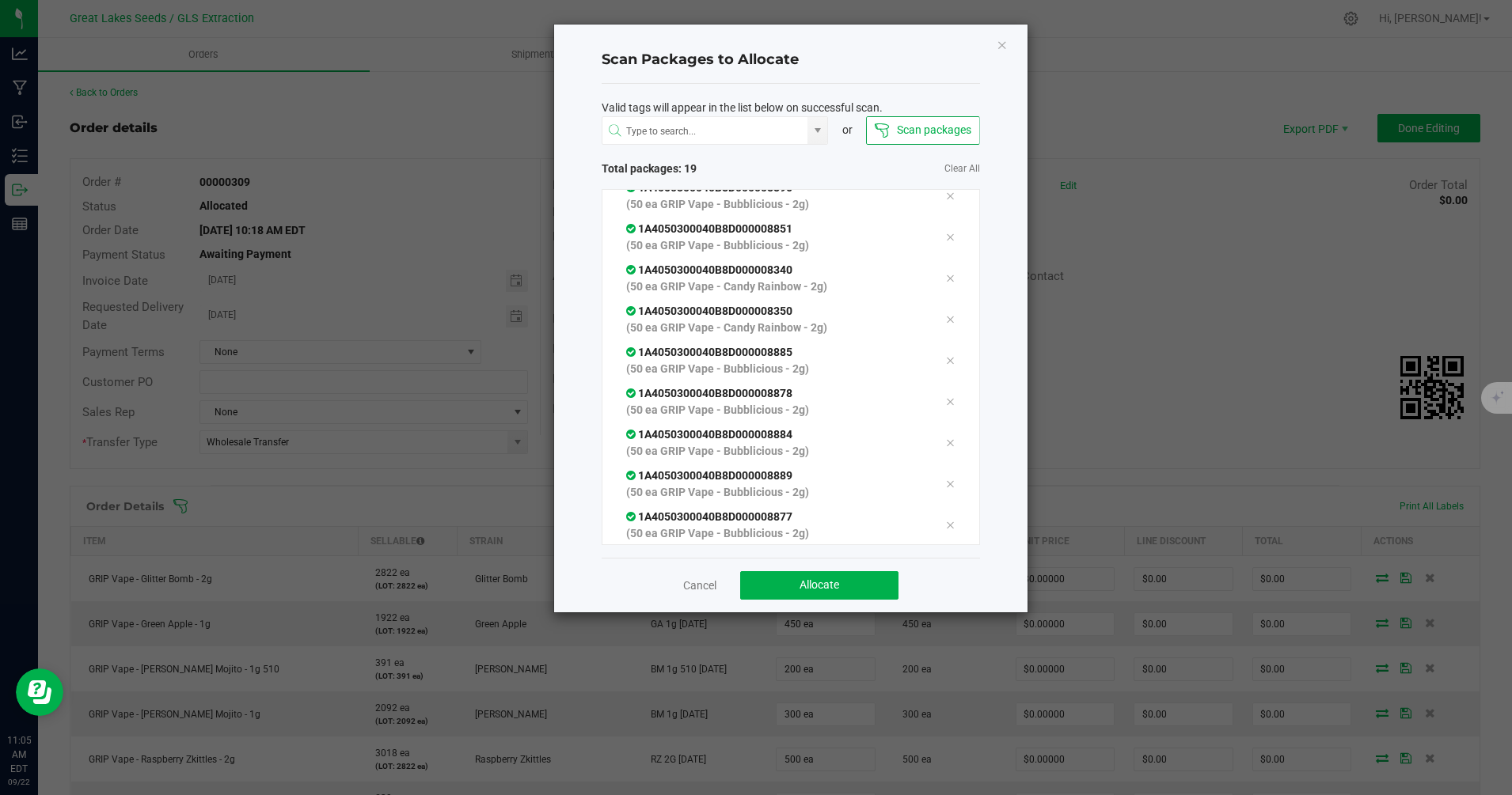
scroll to position [467, 0]
click at [856, 581] on button "Allocate" at bounding box center [819, 586] width 159 height 29
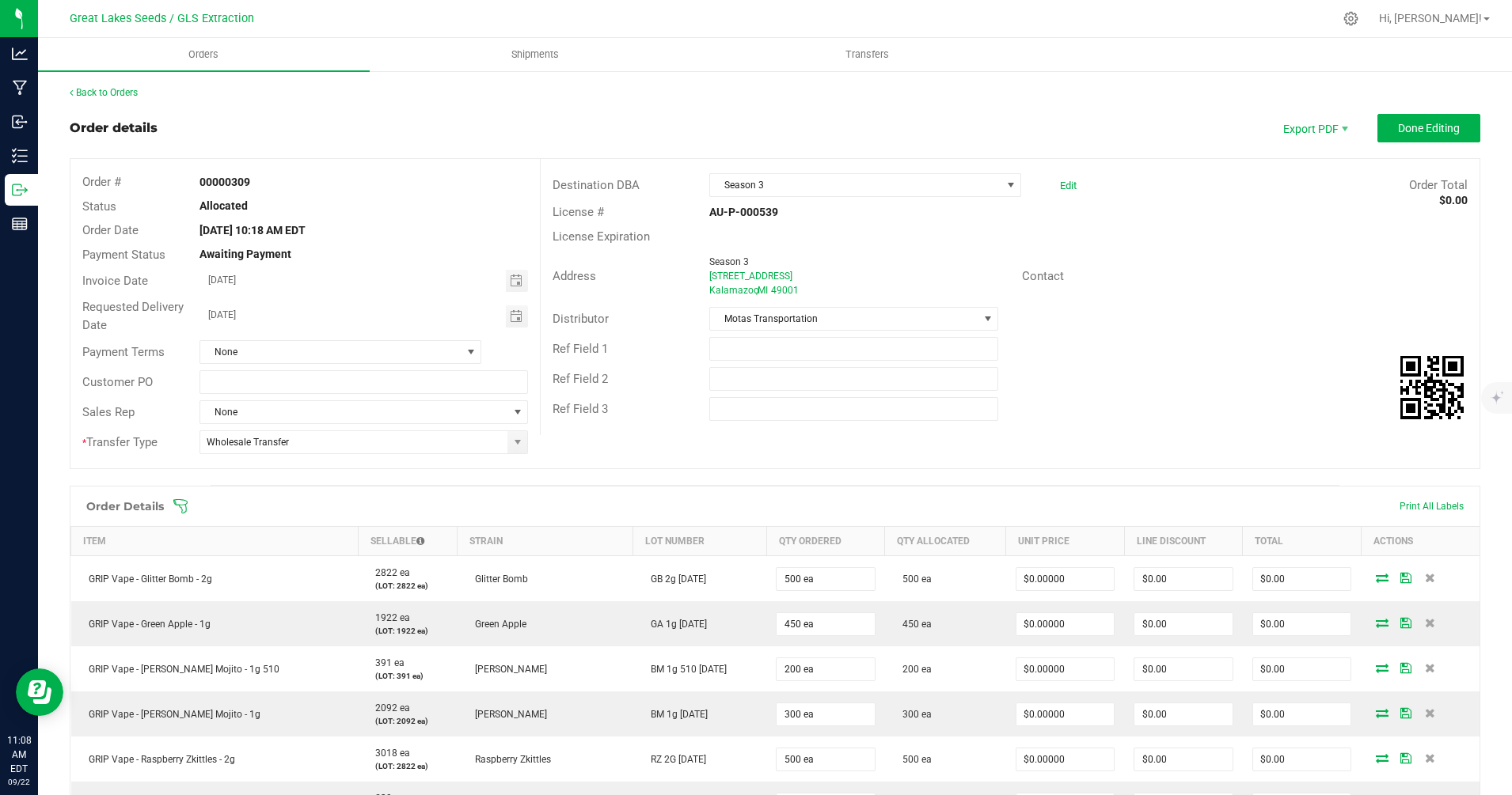
click at [142, 510] on h1 "Order Details" at bounding box center [125, 507] width 78 height 13
click at [178, 507] on icon at bounding box center [180, 506] width 16 height 16
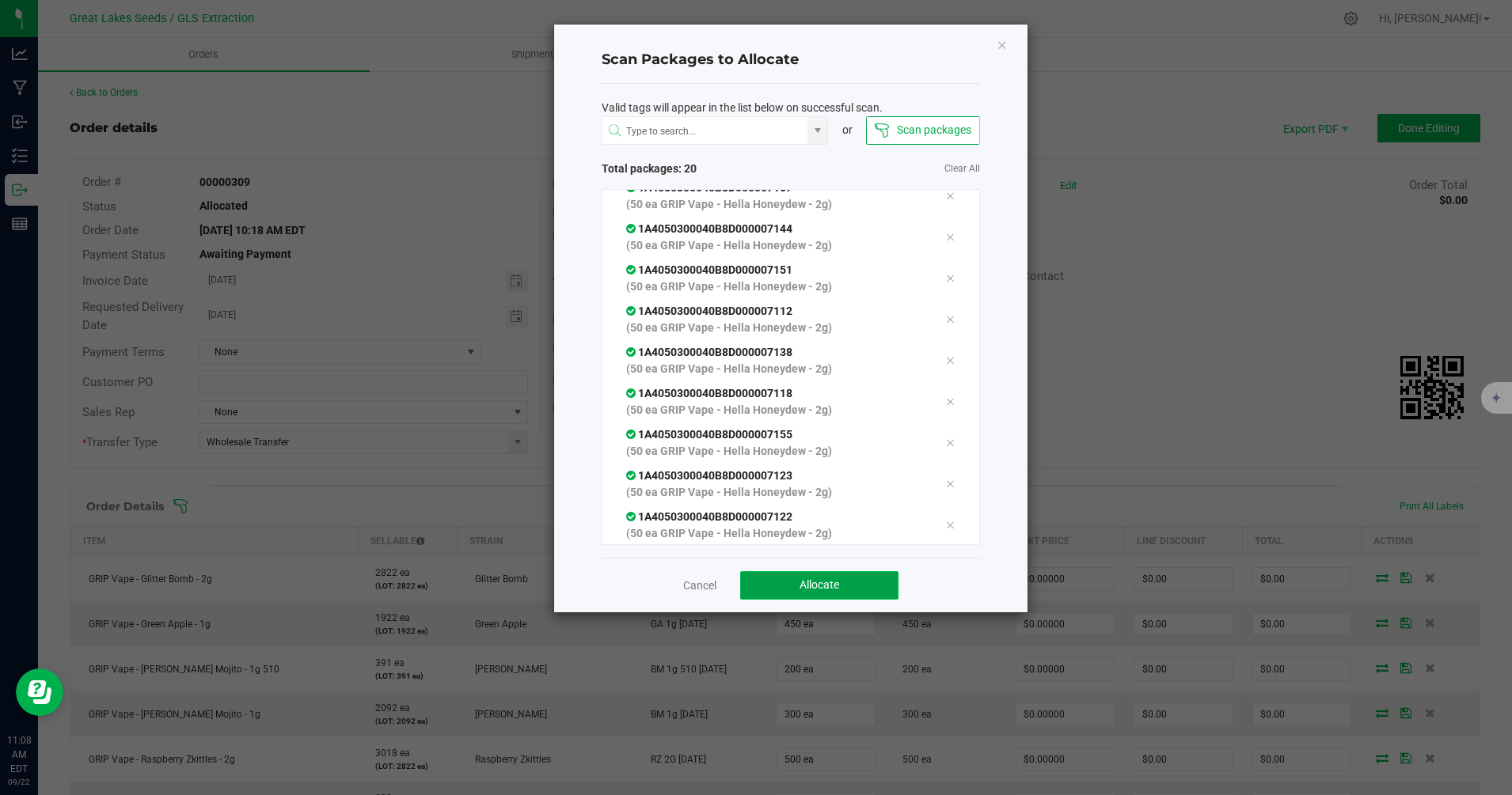
click at [871, 587] on button "Allocate" at bounding box center [819, 586] width 159 height 29
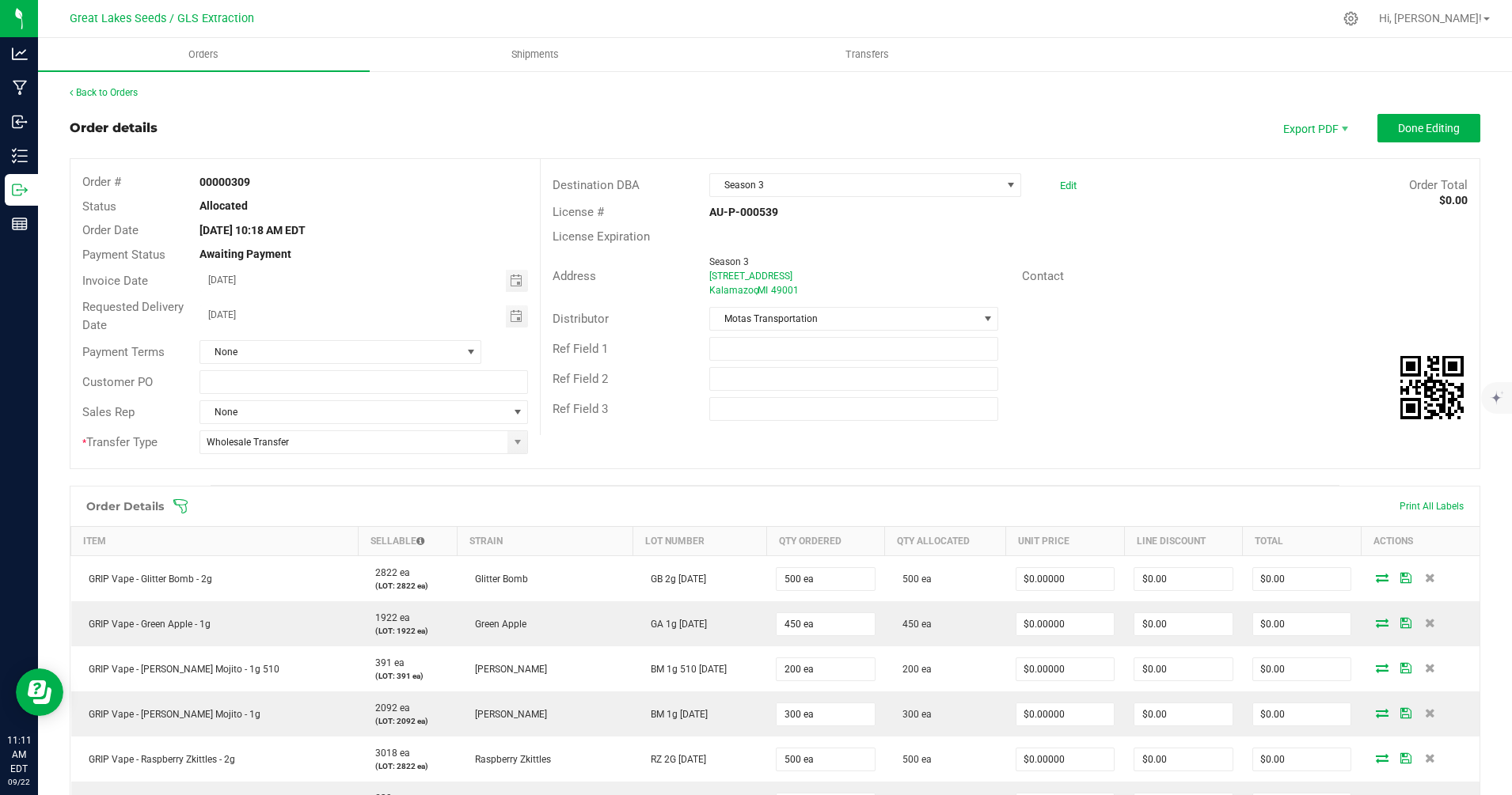
click at [189, 508] on span at bounding box center [878, 506] width 1411 height 16
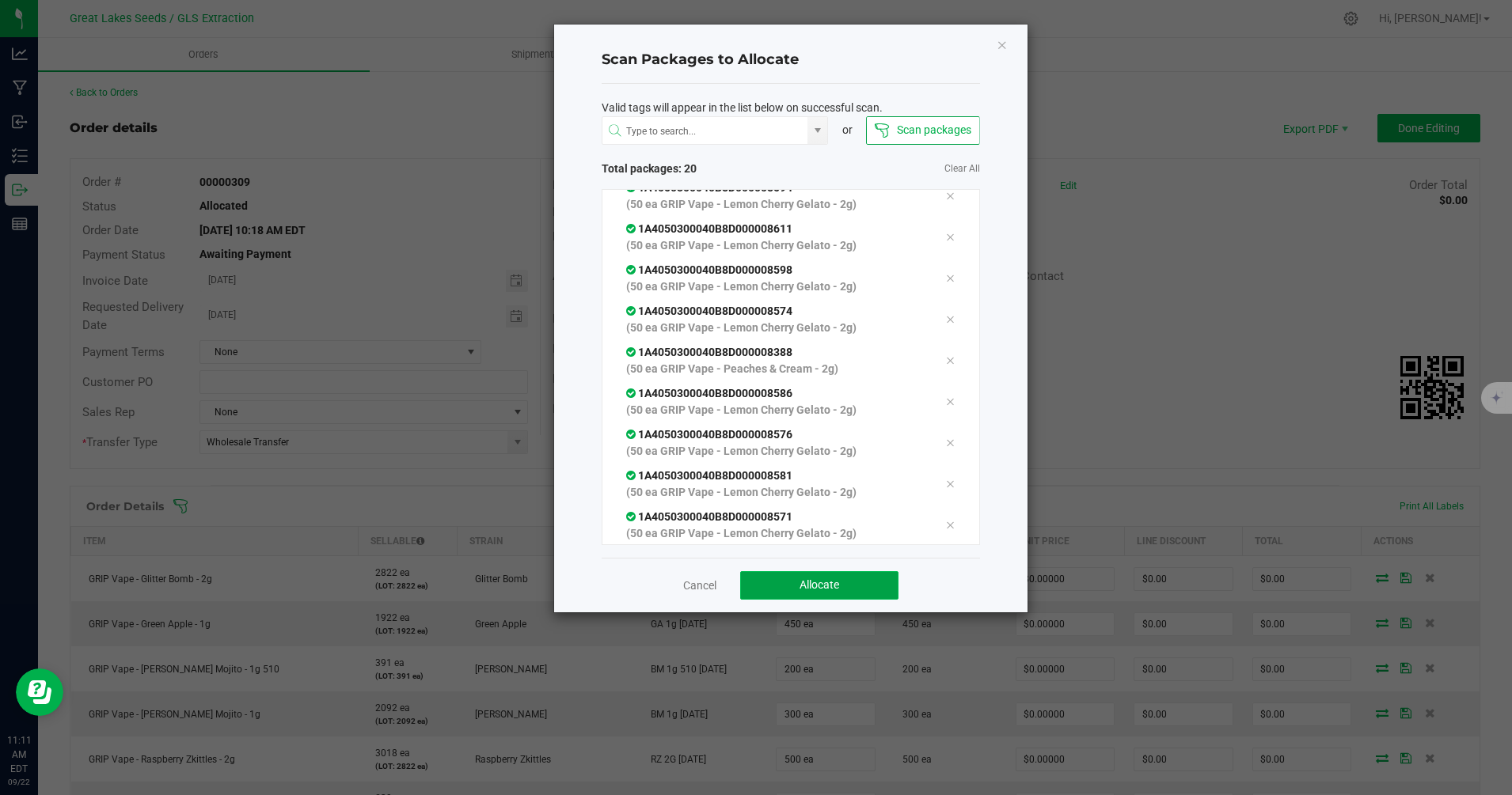
click at [846, 587] on button "Allocate" at bounding box center [819, 586] width 159 height 29
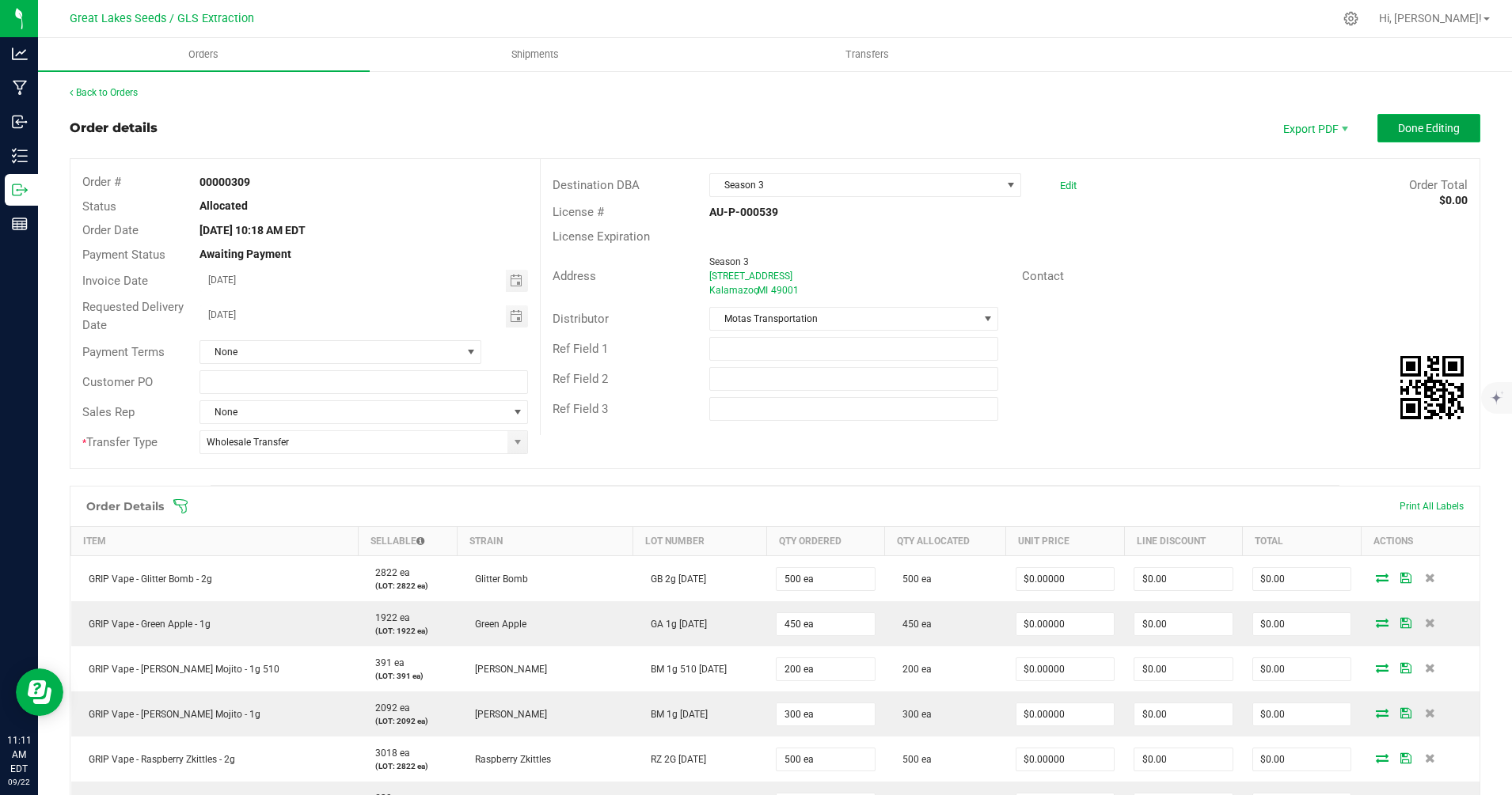
click at [1417, 120] on button "Done Editing" at bounding box center [1429, 128] width 103 height 29
